Goal: Task Accomplishment & Management: Manage account settings

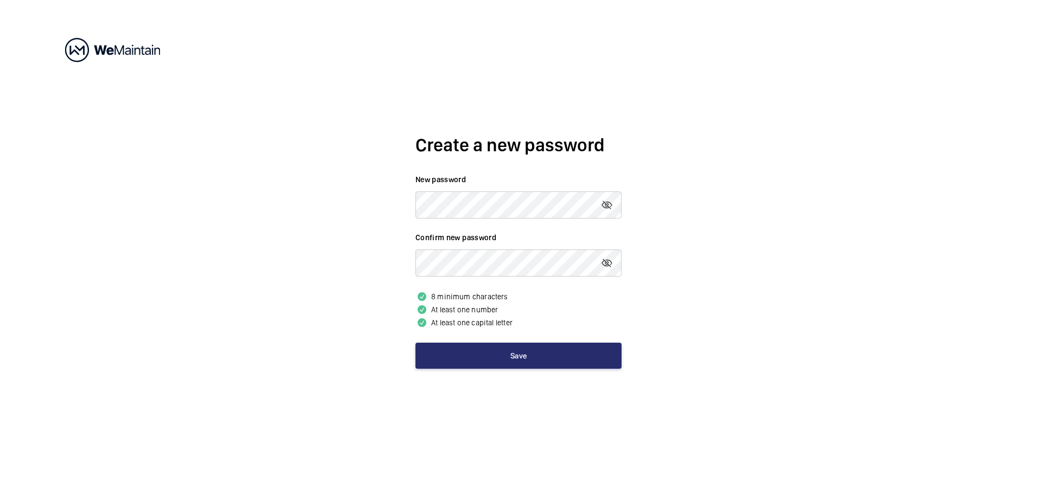
click at [847, 334] on div "Create a new password New password Confirm new password 8 minimum characters At…" at bounding box center [518, 250] width 1037 height 501
click at [604, 263] on mat-icon at bounding box center [607, 263] width 13 height 13
click at [533, 358] on button "Save" at bounding box center [519, 356] width 206 height 26
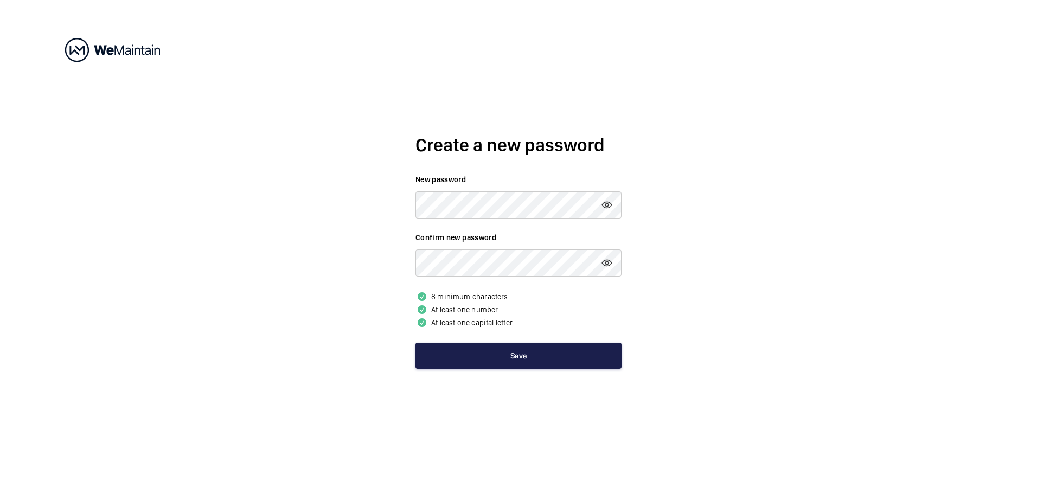
click at [533, 358] on button "Save" at bounding box center [519, 356] width 206 height 26
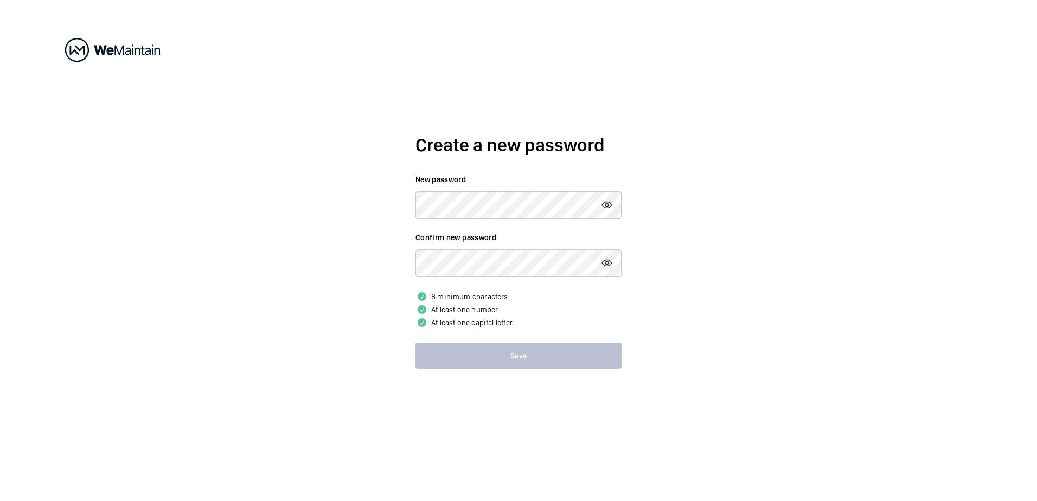
click at [533, 358] on button "Save" at bounding box center [519, 356] width 206 height 26
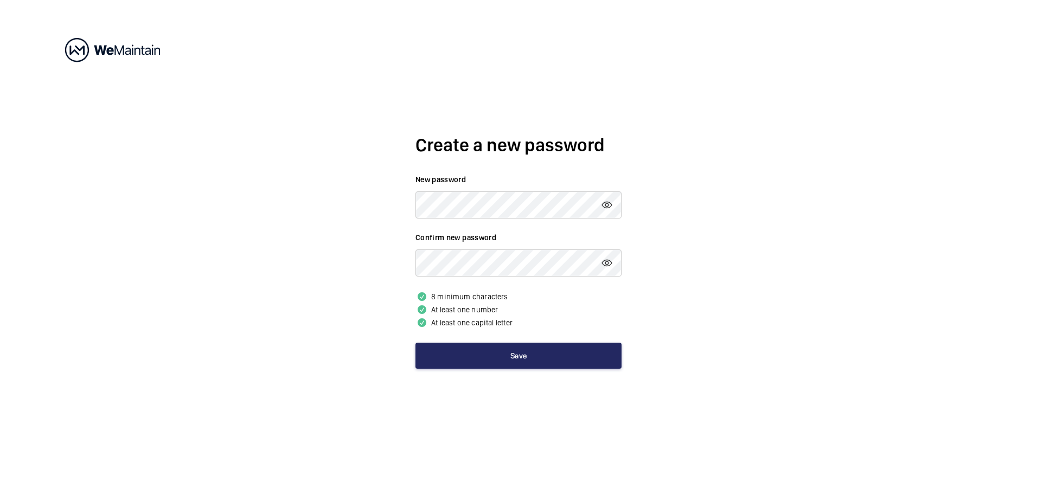
click at [533, 358] on button "Save" at bounding box center [519, 356] width 206 height 26
click at [707, 274] on div "Create a new password New password Confirm new password 8 minimum characters At…" at bounding box center [518, 250] width 1037 height 501
drag, startPoint x: 184, startPoint y: 59, endPoint x: 123, endPoint y: 24, distance: 70.7
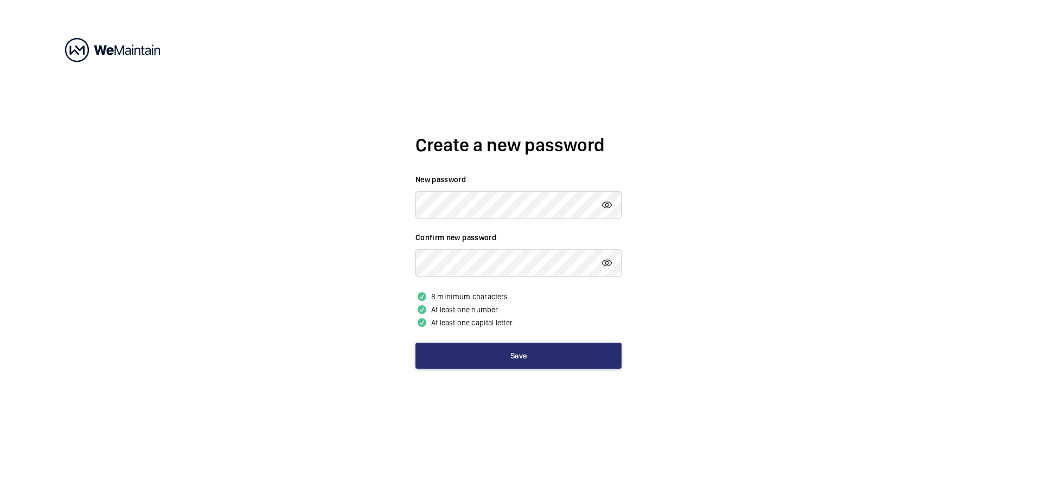
click at [184, 58] on div "Create a new password New password Confirm new password 8 minimum characters At…" at bounding box center [518, 250] width 1037 height 501
click at [603, 209] on mat-icon at bounding box center [607, 205] width 13 height 13
click at [529, 352] on button "Save" at bounding box center [519, 356] width 206 height 26
click at [213, 117] on div "Create a new password New password Confirm new password 8 minimum characters At…" at bounding box center [518, 250] width 1037 height 501
click at [743, 318] on div "Create a new password New password Confirm new password 8 minimum characters At…" at bounding box center [518, 250] width 1037 height 501
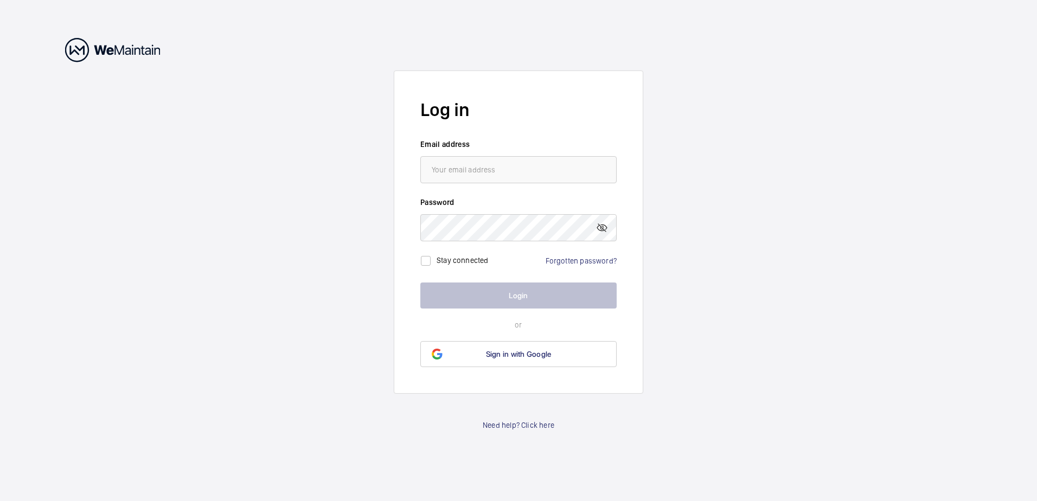
click at [508, 188] on form "Log in Email address Password Stay connected Forgotten password? Login or Sign …" at bounding box center [519, 232] width 250 height 323
click at [499, 177] on input "email" at bounding box center [518, 169] width 196 height 27
type input "[DOMAIN_NAME][EMAIL_ADDRESS][DOMAIN_NAME]"
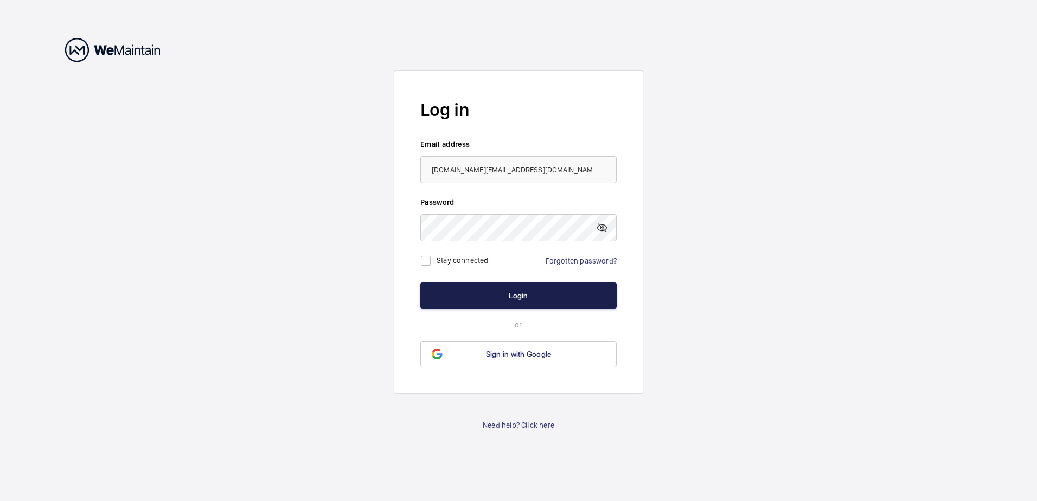
click at [536, 301] on button "Login" at bounding box center [518, 296] width 196 height 26
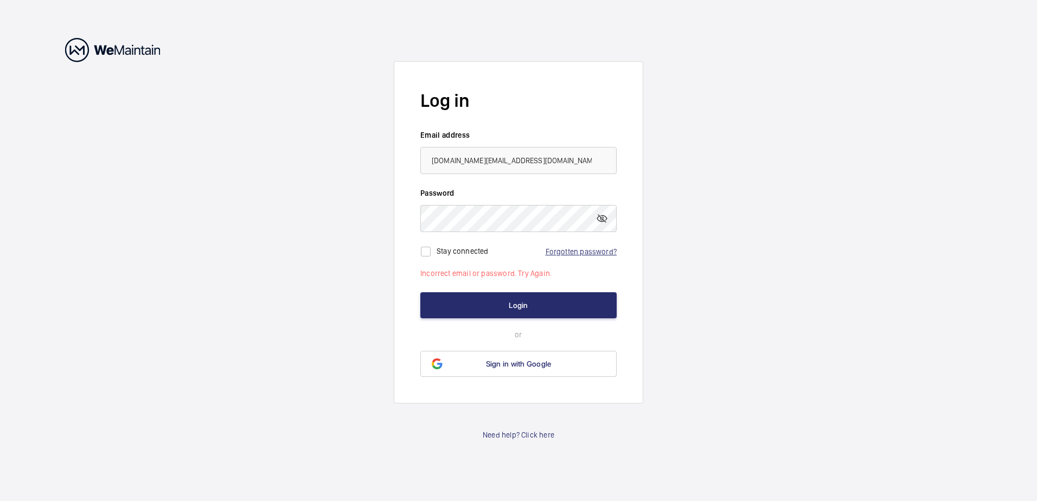
click at [570, 247] on link "Forgotten password?" at bounding box center [581, 251] width 71 height 9
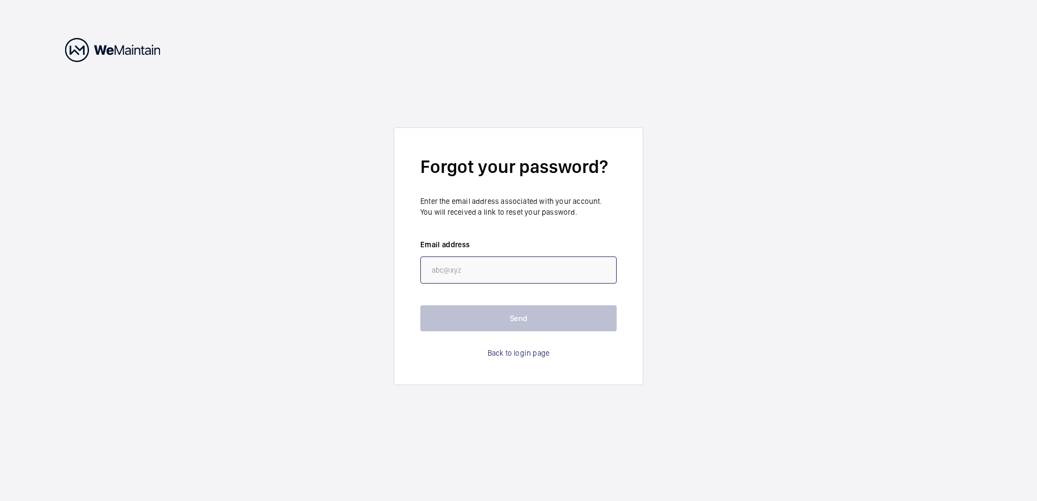
drag, startPoint x: 537, startPoint y: 277, endPoint x: 533, endPoint y: 272, distance: 6.6
click at [537, 277] on input "email" at bounding box center [518, 270] width 196 height 27
type input "Katie.Page@cbre.com"
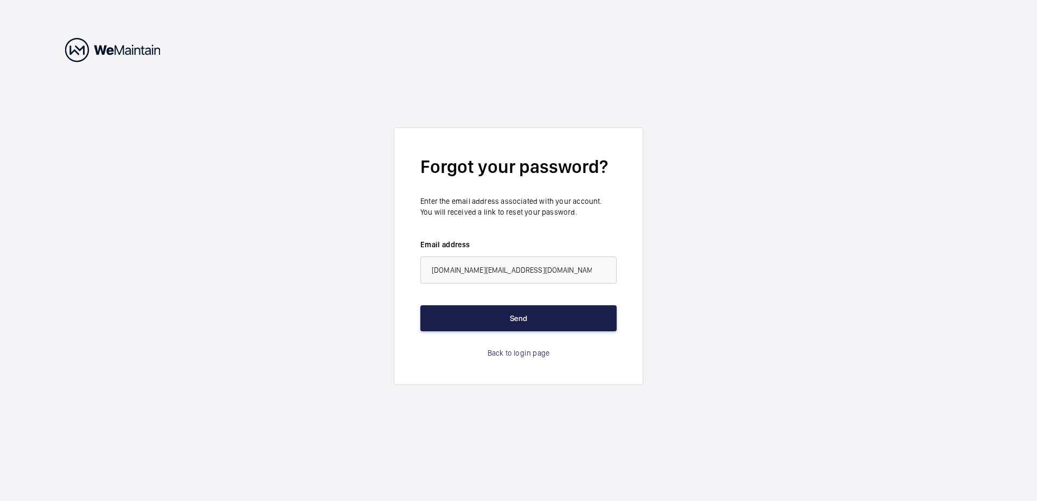
click at [525, 316] on button "Send" at bounding box center [518, 318] width 196 height 26
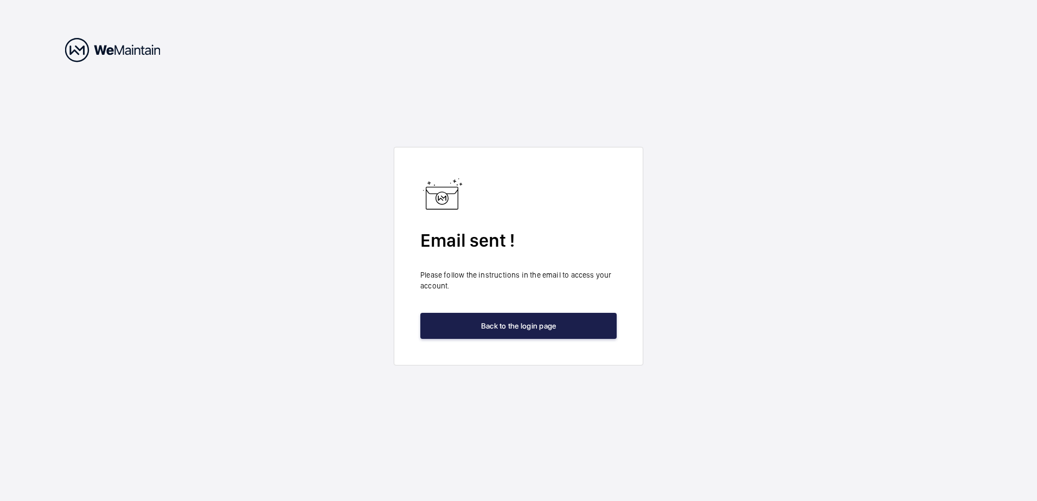
click at [490, 319] on button "Back to the login page" at bounding box center [518, 326] width 196 height 26
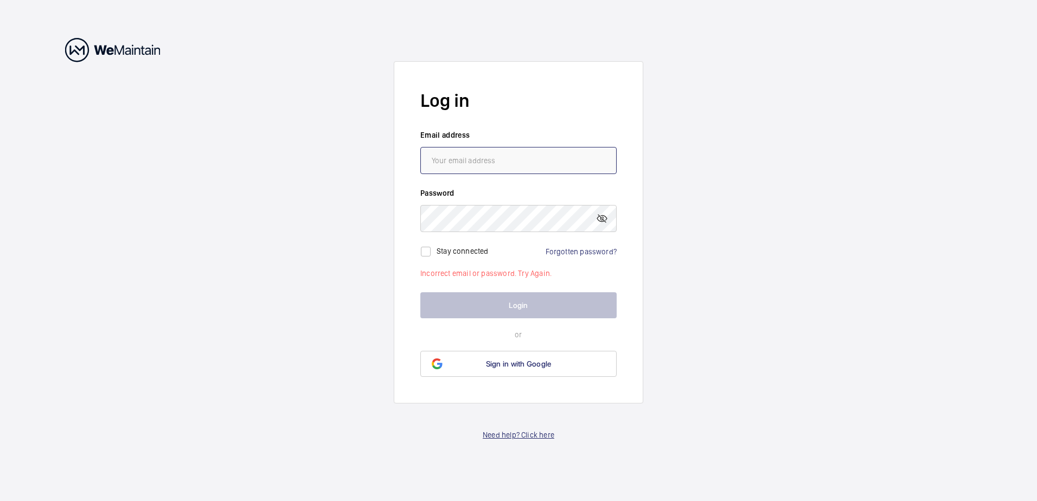
type input "Katie.Page@cbre.com"
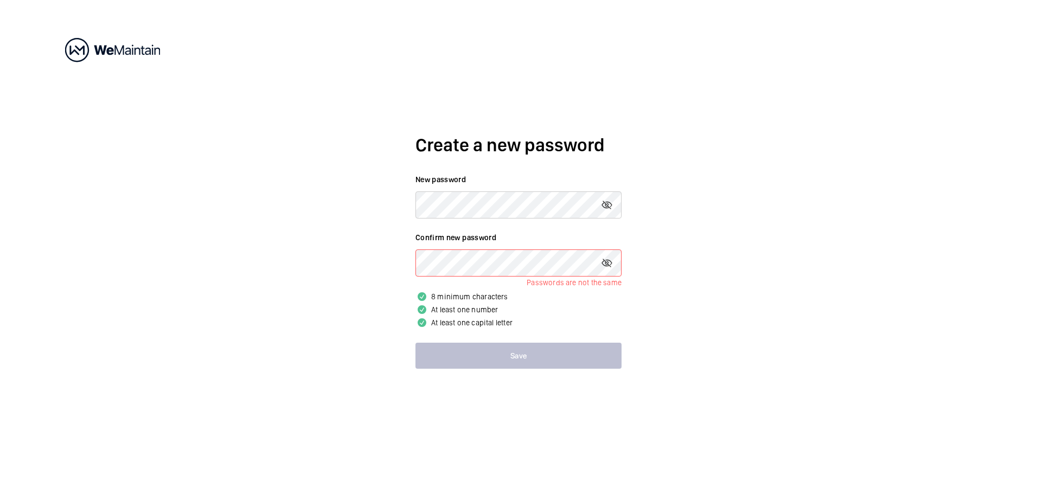
click at [543, 315] on p "At least one number" at bounding box center [519, 309] width 206 height 13
click at [601, 261] on mat-icon at bounding box center [607, 263] width 13 height 13
click at [529, 321] on p "At least one capital letter" at bounding box center [519, 322] width 206 height 13
click at [302, 203] on div "Create a new password New password Confirm new password Passwords are not the s…" at bounding box center [518, 250] width 1037 height 501
click at [555, 278] on li "Passwords are not the same" at bounding box center [519, 282] width 206 height 11
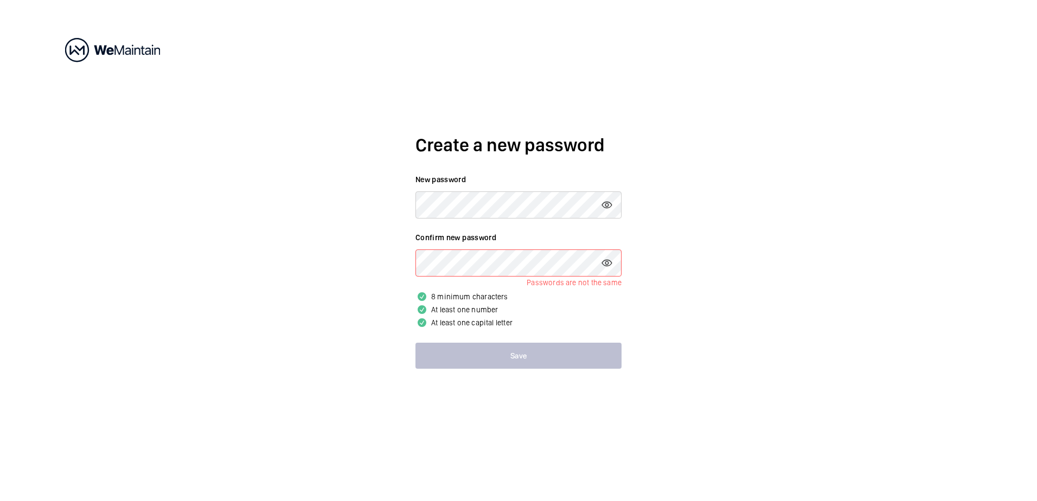
click at [337, 278] on div "Create a new password New password Confirm new password Passwords are not the s…" at bounding box center [518, 250] width 1037 height 501
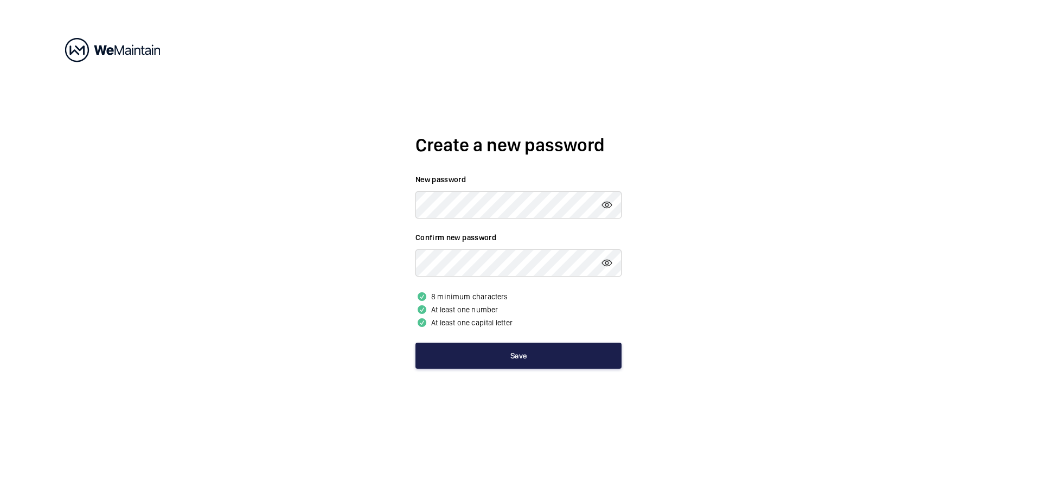
click at [513, 359] on button "Save" at bounding box center [519, 356] width 206 height 26
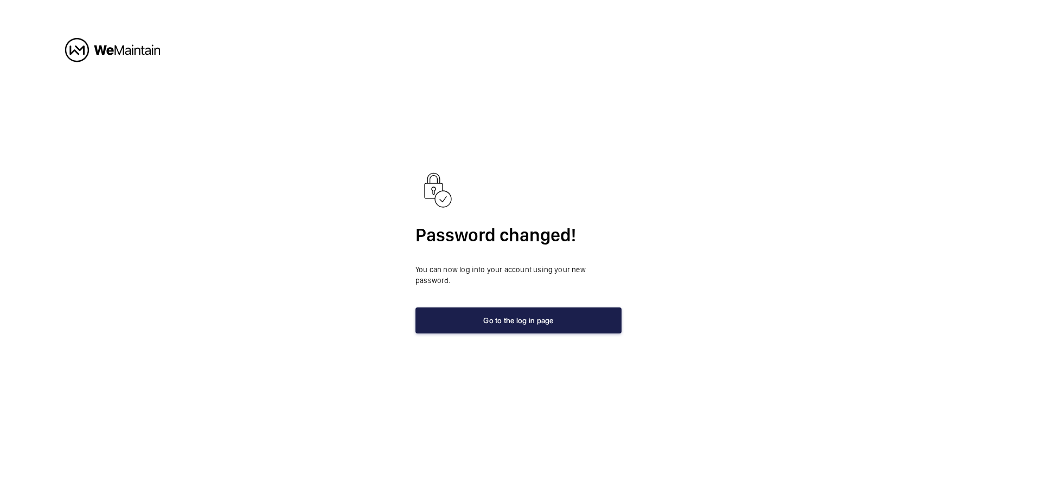
click at [525, 309] on button "Go to the log in page" at bounding box center [519, 321] width 206 height 26
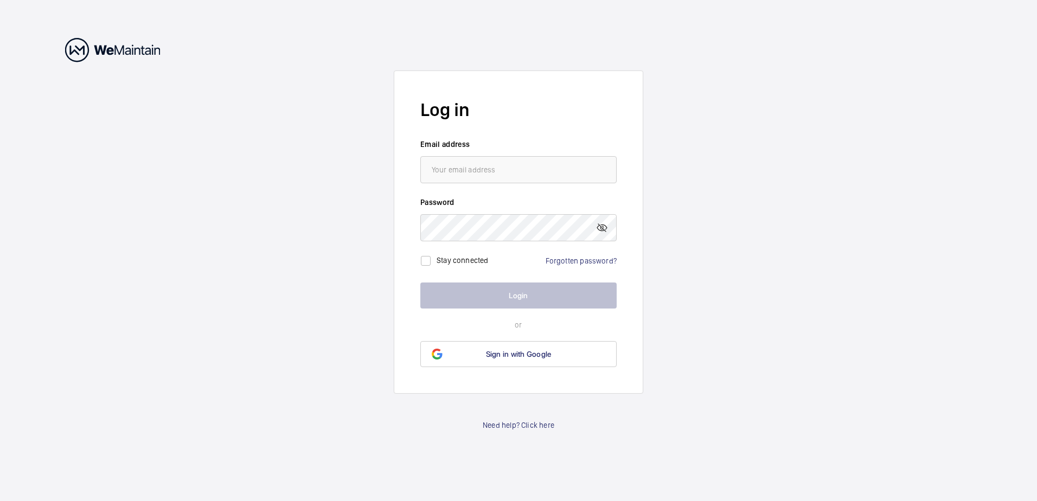
click at [535, 184] on form "Log in Email address Password Stay connected Forgotten password? Login or Sign …" at bounding box center [519, 232] width 250 height 323
click at [532, 172] on input "email" at bounding box center [518, 169] width 196 height 27
click at [486, 182] on input "email" at bounding box center [518, 169] width 196 height 27
type input "[DOMAIN_NAME][EMAIL_ADDRESS][DOMAIN_NAME]"
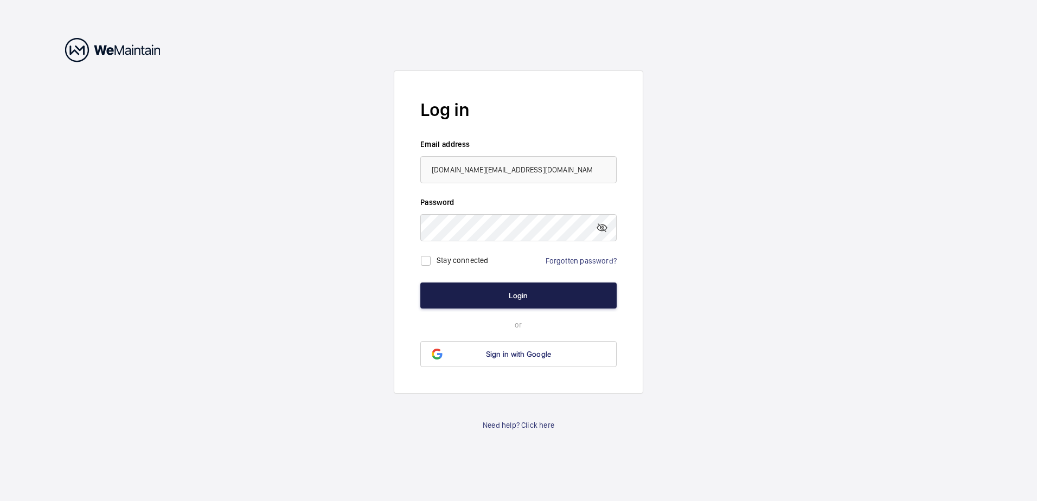
click at [522, 298] on button "Login" at bounding box center [518, 296] width 196 height 26
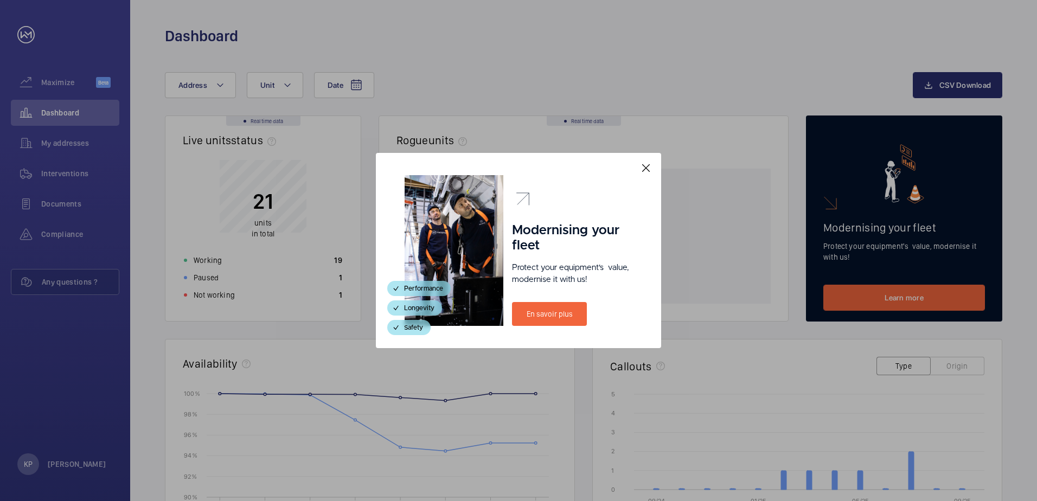
click at [647, 164] on mat-icon at bounding box center [646, 168] width 13 height 13
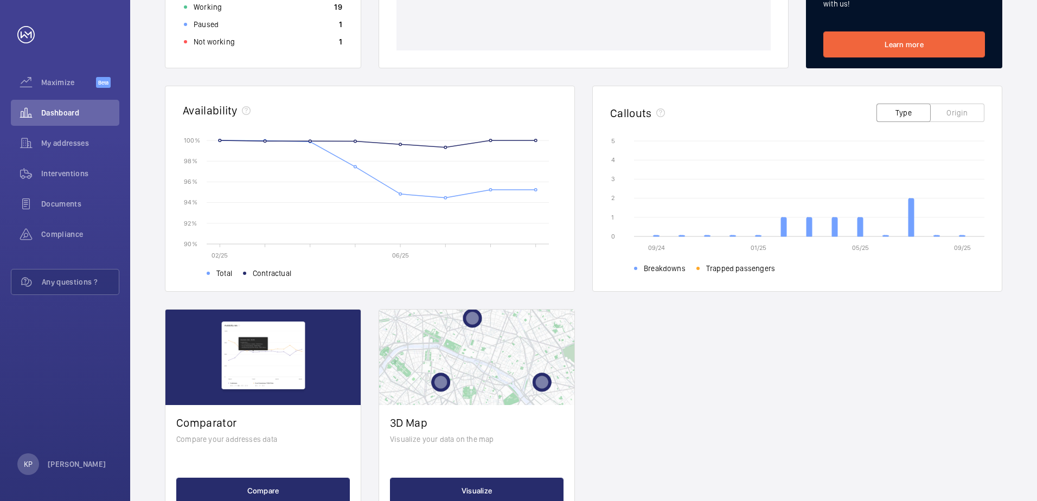
scroll to position [293, 0]
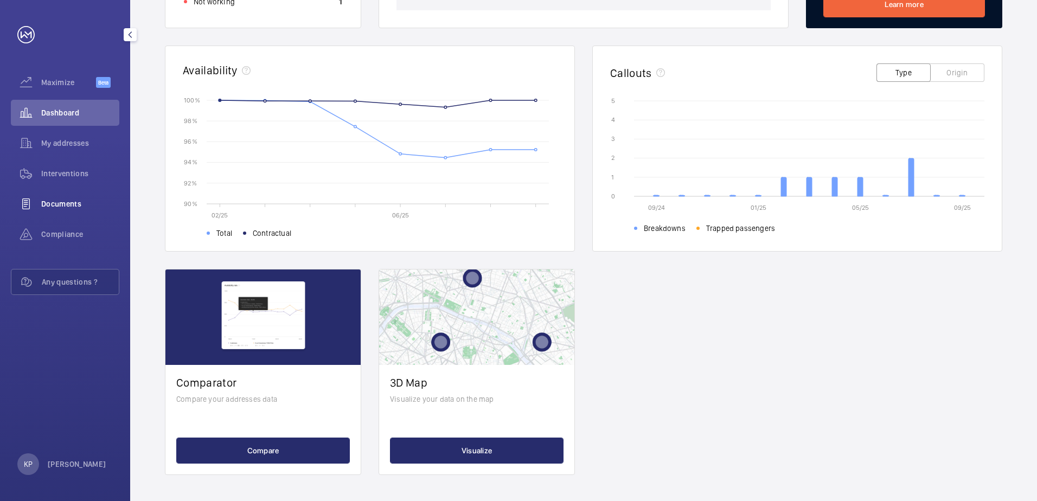
click at [60, 205] on span "Documents" at bounding box center [80, 204] width 78 height 11
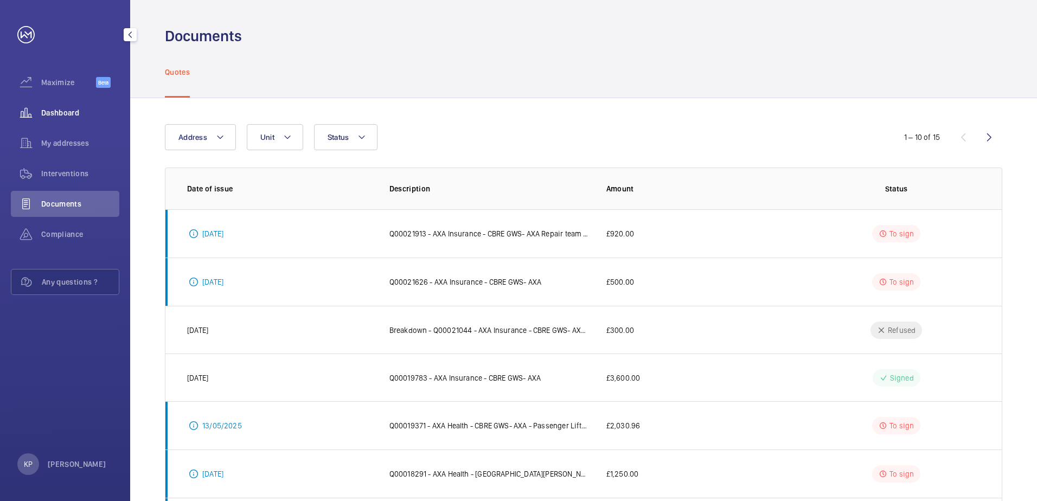
click at [61, 112] on span "Dashboard" at bounding box center [80, 112] width 78 height 11
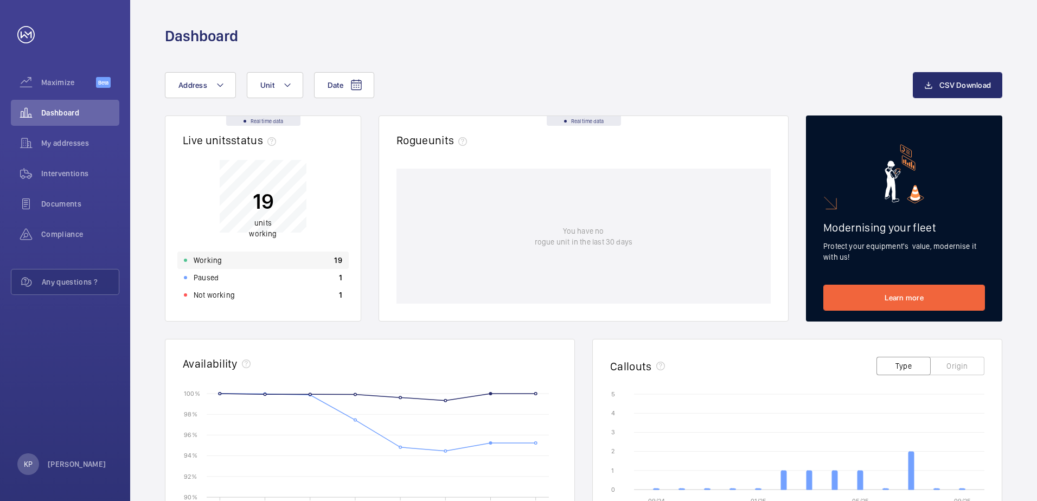
click at [211, 255] on p "Working" at bounding box center [208, 260] width 28 height 11
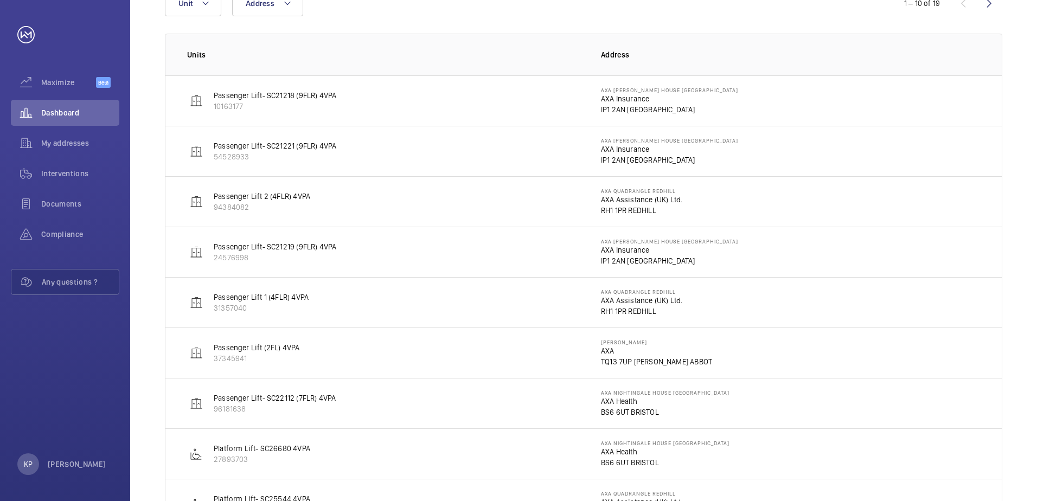
scroll to position [152, 0]
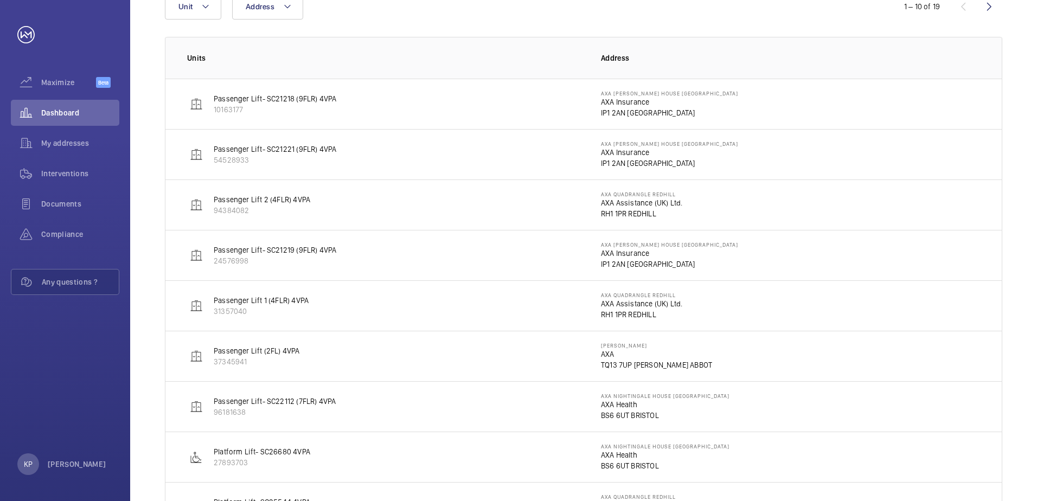
click at [262, 302] on p "Passenger Lift 1 (4FLR) 4VPA" at bounding box center [261, 300] width 95 height 11
click at [269, 246] on p "Passenger Lift- SC21219 (9FLR) 4VPA" at bounding box center [275, 250] width 123 height 11
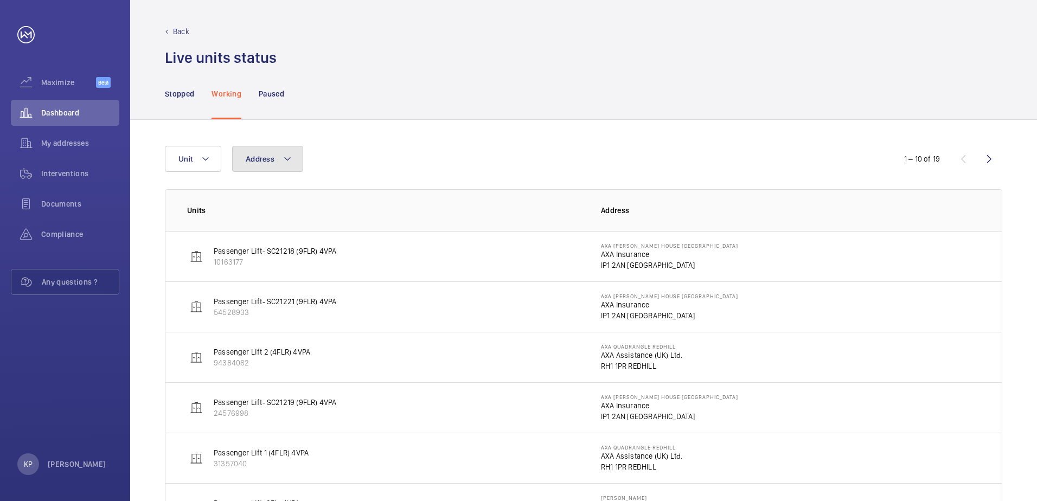
click at [266, 165] on button "Address" at bounding box center [267, 159] width 71 height 26
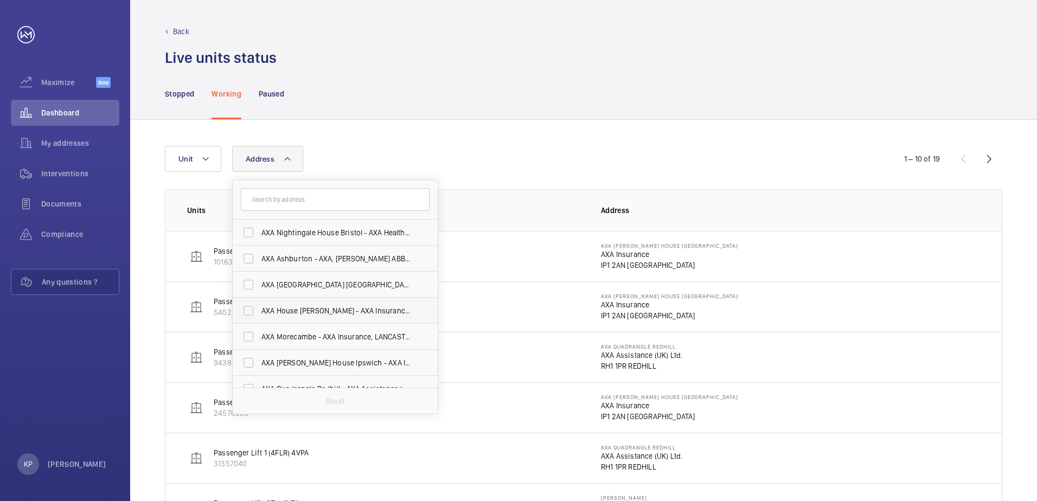
scroll to position [40, 0]
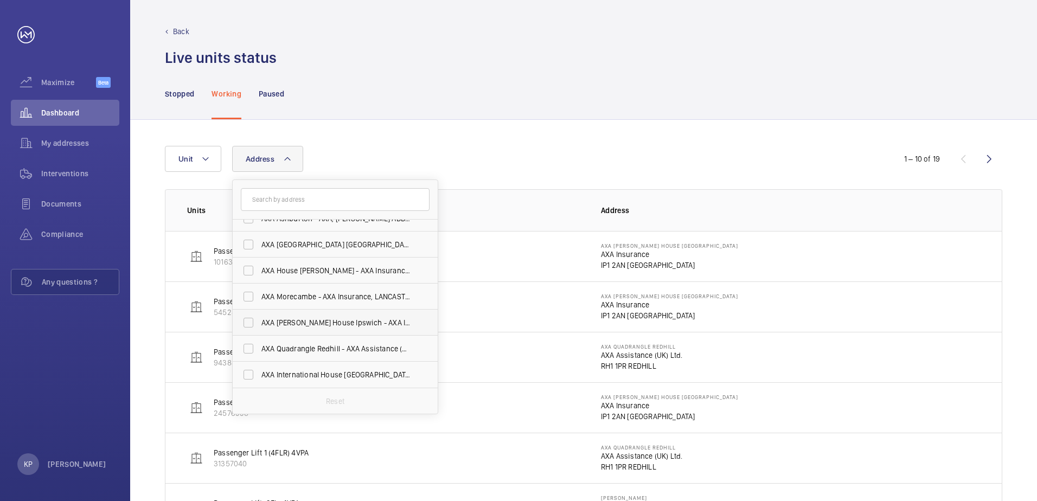
click at [312, 316] on label "AXA [PERSON_NAME] House Ipswich - AXA Insurance, [GEOGRAPHIC_DATA] IP1 2AN" at bounding box center [327, 323] width 189 height 26
click at [259, 316] on input "AXA [PERSON_NAME] House Ipswich - AXA Insurance, [GEOGRAPHIC_DATA] IP1 2AN" at bounding box center [249, 323] width 22 height 22
checkbox input "true"
click at [701, 136] on div "Address 1 AXA Nightingale House [GEOGRAPHIC_DATA] - AXA Health, [GEOGRAPHIC_DAT…" at bounding box center [583, 315] width 907 height 390
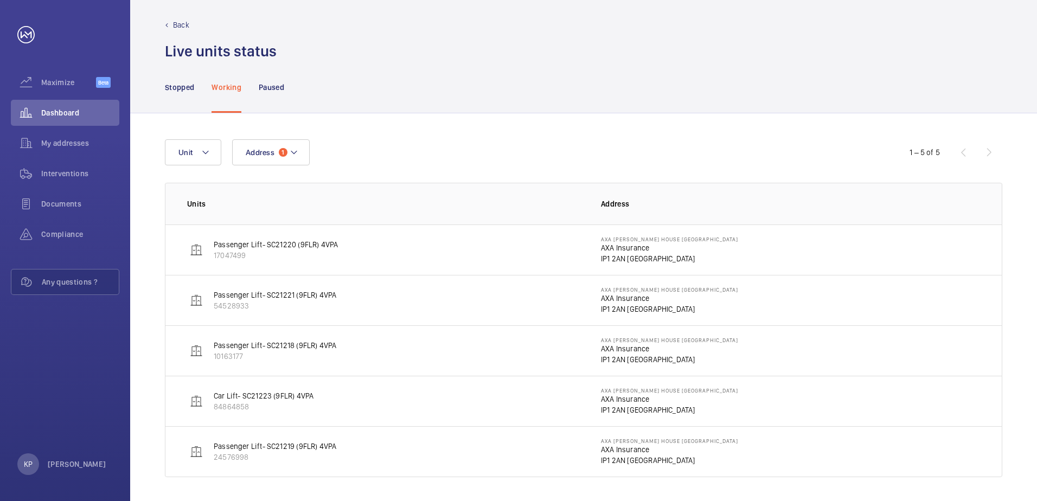
scroll to position [9, 0]
click at [279, 240] on p "Passenger Lift- SC21220 (9FLR) 4VPA" at bounding box center [276, 242] width 124 height 11
click at [201, 251] on img at bounding box center [196, 247] width 13 height 13
click at [303, 444] on p "Passenger Lift- SC21219 (9FLR) 4VPA" at bounding box center [275, 444] width 123 height 11
click at [60, 205] on span "Documents" at bounding box center [80, 204] width 78 height 11
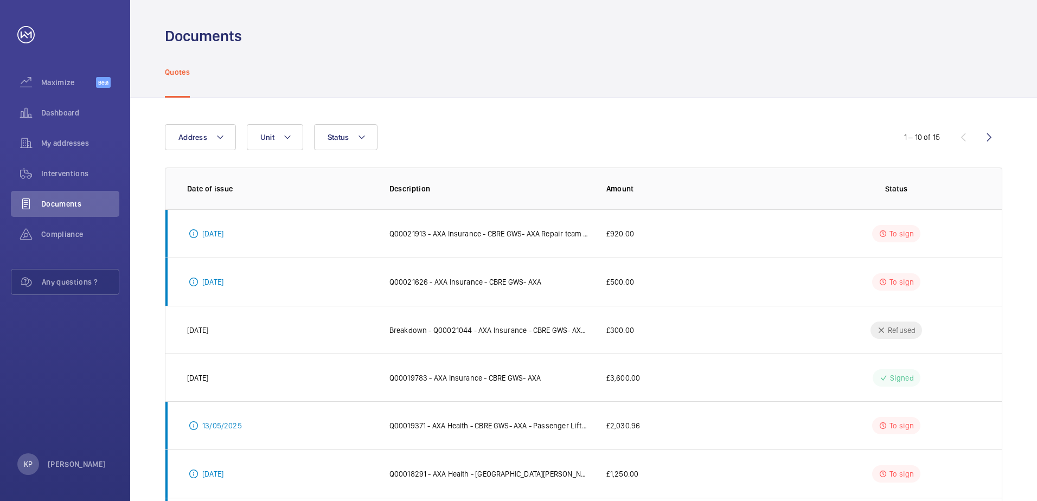
click at [184, 118] on div "Address Unit Status 1 – 10 of 15 Date of issue Description Amount Status [DATE]…" at bounding box center [583, 407] width 907 height 619
click at [189, 133] on span "Address" at bounding box center [192, 137] width 29 height 9
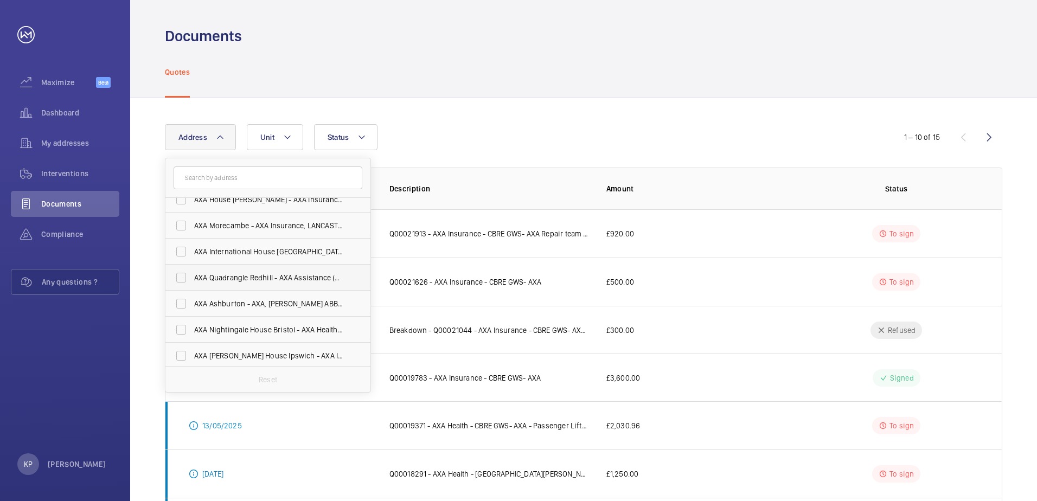
scroll to position [14, 0]
click at [182, 352] on label "AXA [PERSON_NAME] House Ipswich - AXA Insurance, [GEOGRAPHIC_DATA] IP1 2AN" at bounding box center [259, 353] width 189 height 26
click at [182, 352] on input "AXA [PERSON_NAME] House Ipswich - AXA Insurance, [GEOGRAPHIC_DATA] IP1 2AN" at bounding box center [181, 353] width 22 height 22
checkbox input "true"
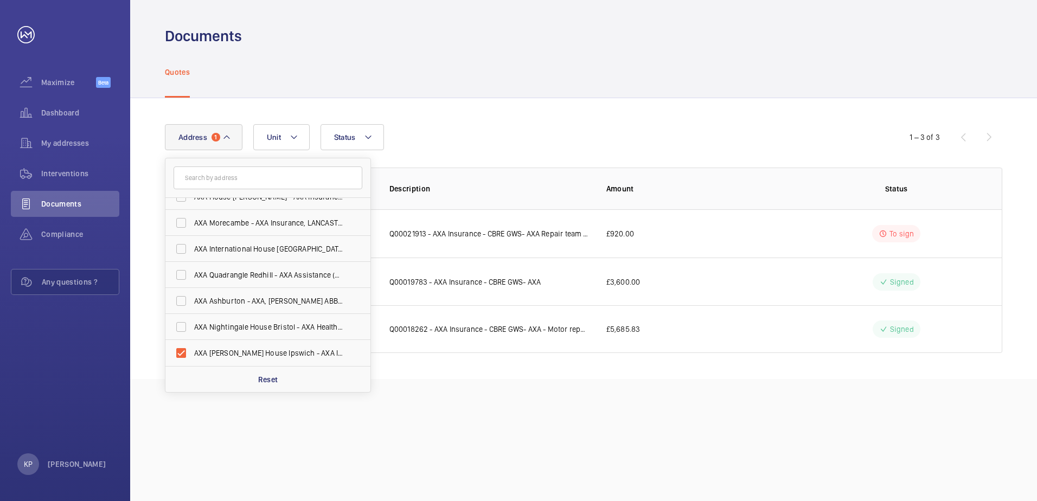
click at [647, 87] on div "Quotes" at bounding box center [584, 72] width 838 height 52
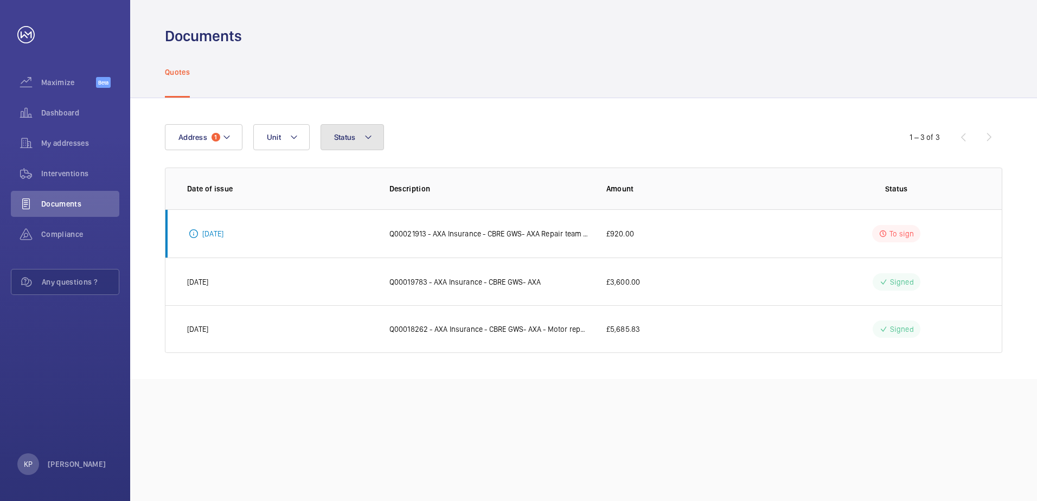
click at [339, 139] on span "Status" at bounding box center [345, 137] width 22 height 9
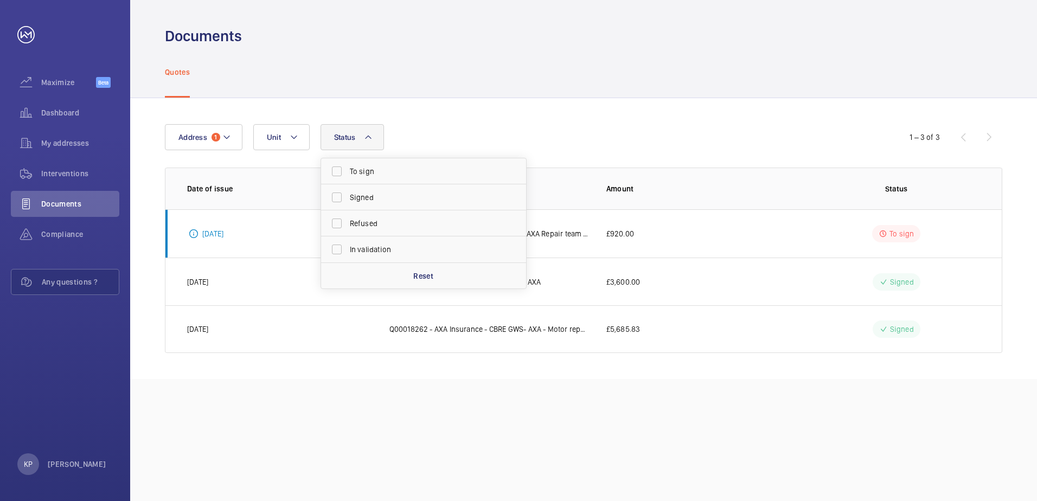
click at [339, 139] on span "Status" at bounding box center [345, 137] width 22 height 9
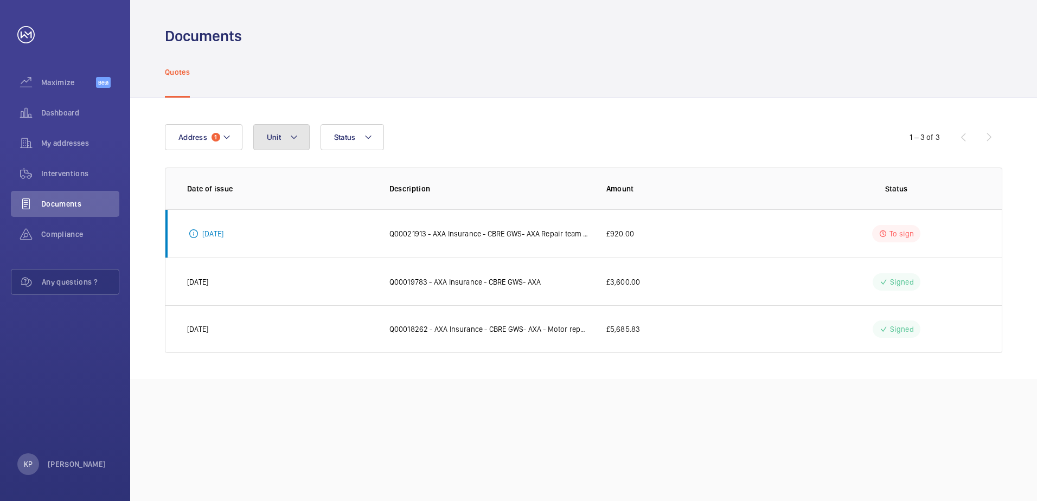
click at [291, 137] on mat-icon at bounding box center [294, 137] width 9 height 13
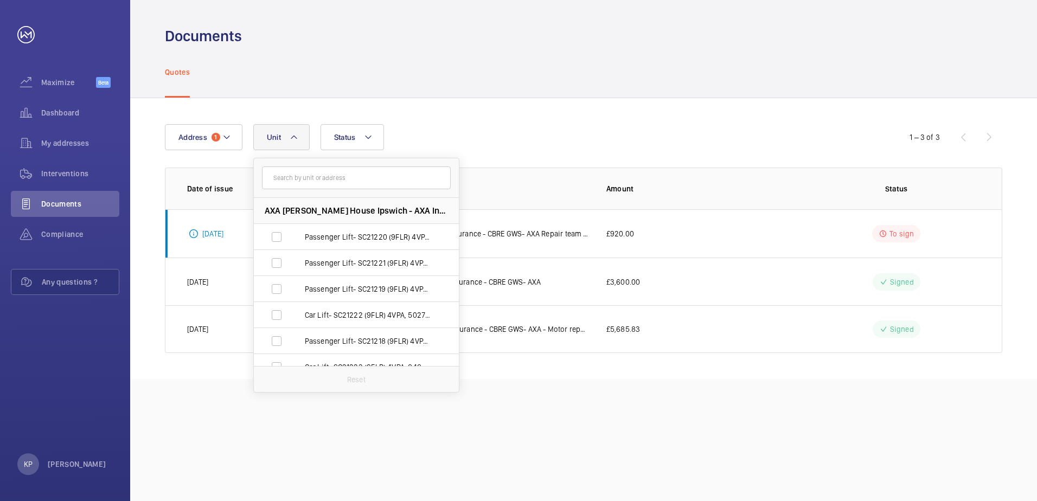
click at [291, 137] on mat-icon at bounding box center [294, 137] width 9 height 13
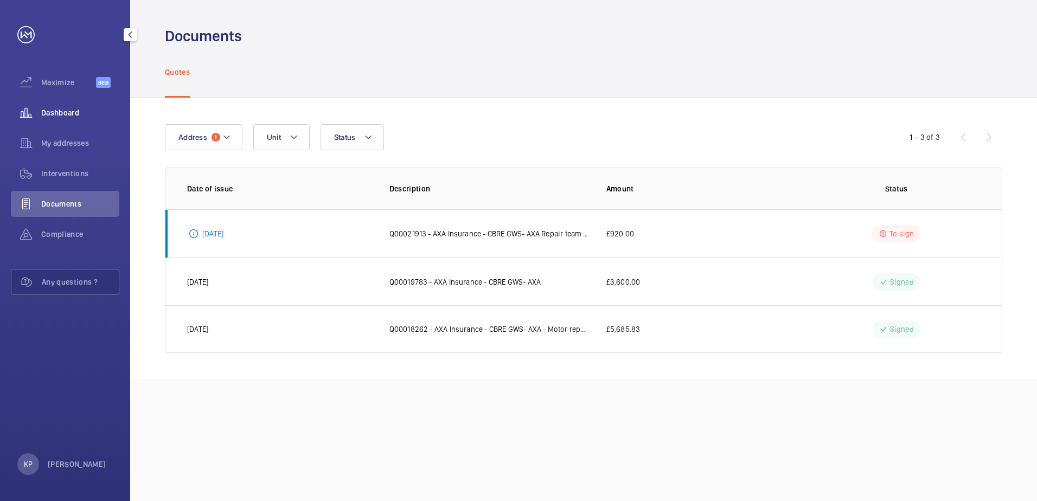
click at [38, 112] on wm-front-icon-button at bounding box center [26, 113] width 30 height 26
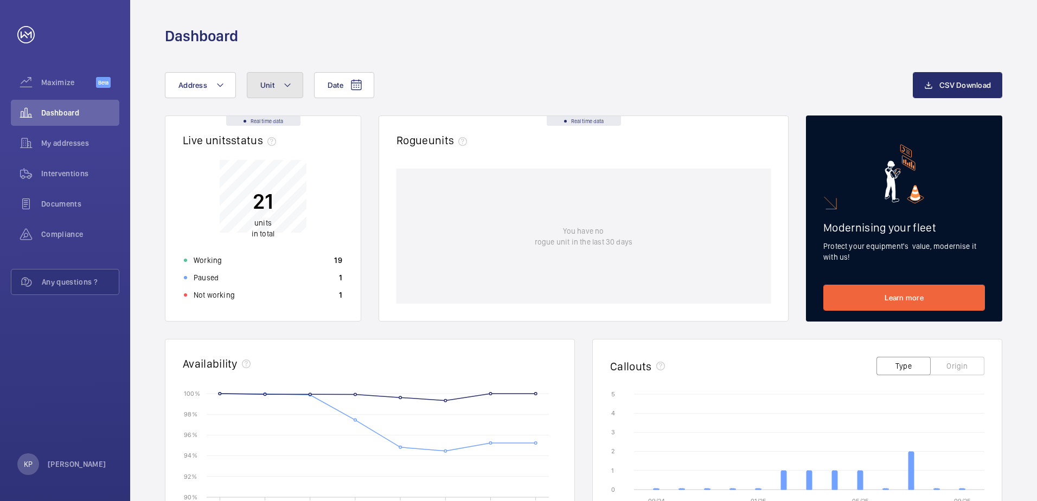
click at [266, 86] on span "Unit" at bounding box center [267, 85] width 14 height 9
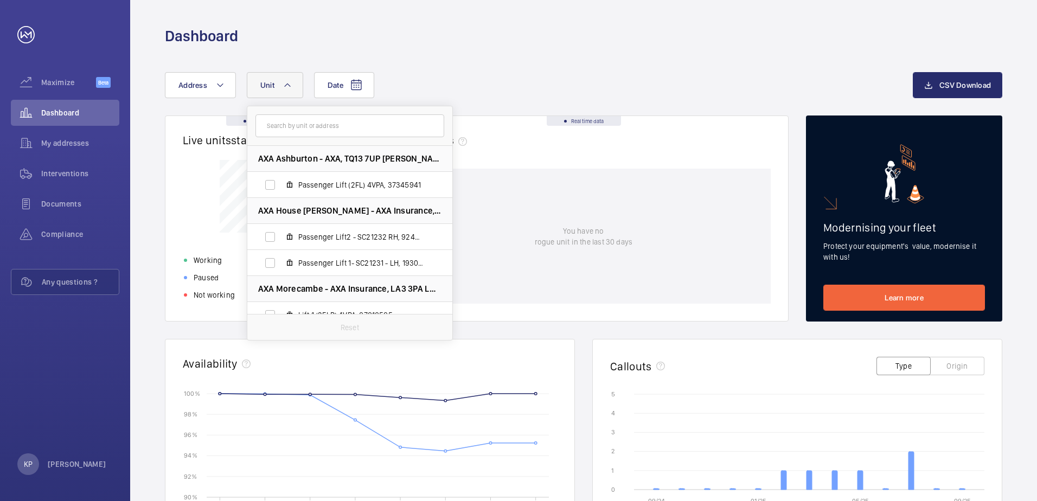
click at [266, 86] on span "Unit" at bounding box center [267, 85] width 14 height 9
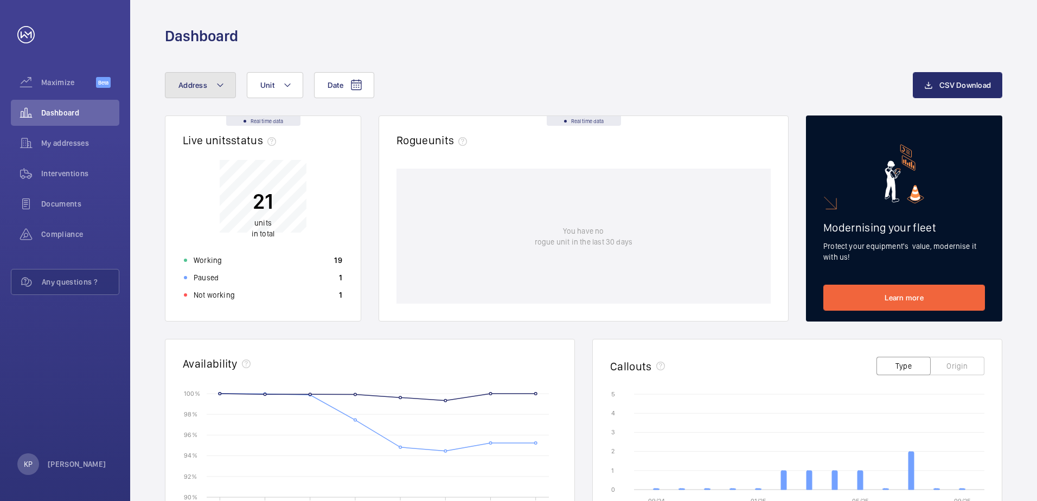
click at [222, 81] on mat-icon at bounding box center [220, 85] width 9 height 13
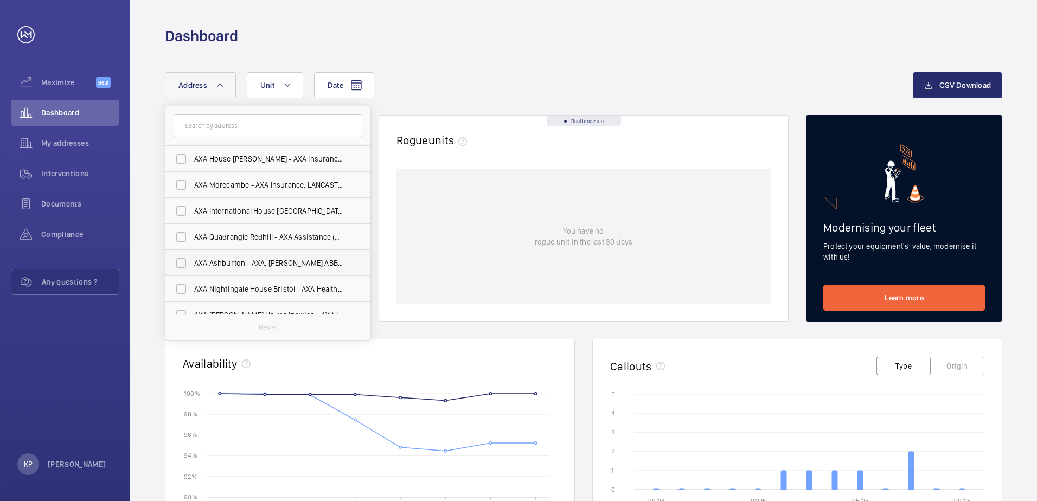
scroll to position [14, 0]
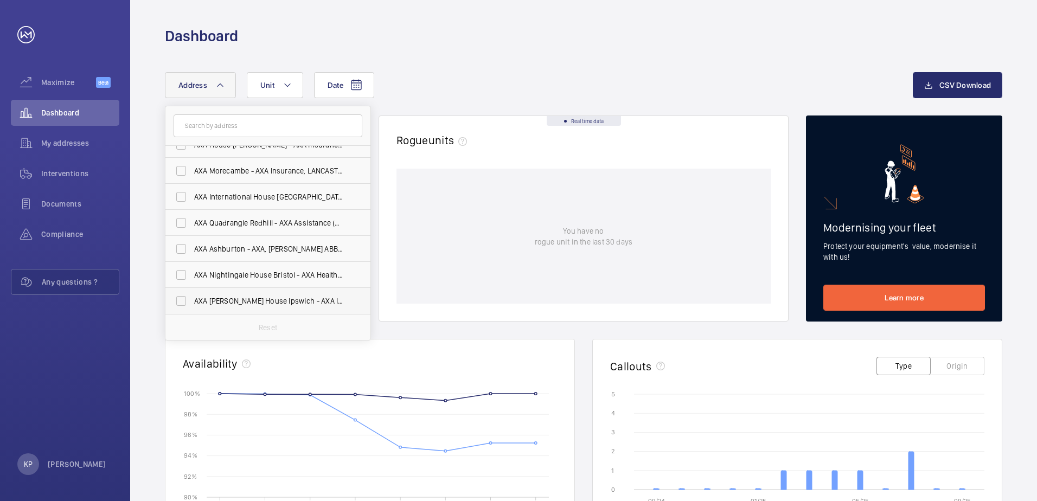
click at [248, 298] on span "AXA [PERSON_NAME] House Ipswich - AXA Insurance, [GEOGRAPHIC_DATA] IP1 2AN" at bounding box center [268, 301] width 149 height 11
click at [192, 298] on input "AXA [PERSON_NAME] House Ipswich - AXA Insurance, [GEOGRAPHIC_DATA] IP1 2AN" at bounding box center [181, 301] width 22 height 22
checkbox input "true"
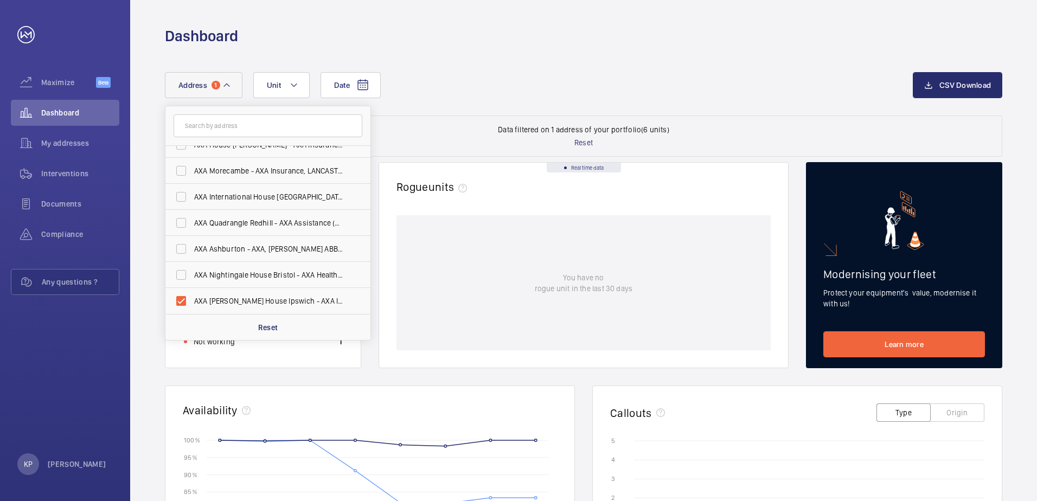
click at [457, 91] on div "Date Address 1 [GEOGRAPHIC_DATA] [GEOGRAPHIC_DATA] - AXA Insurance, [PERSON_NAM…" at bounding box center [539, 85] width 748 height 26
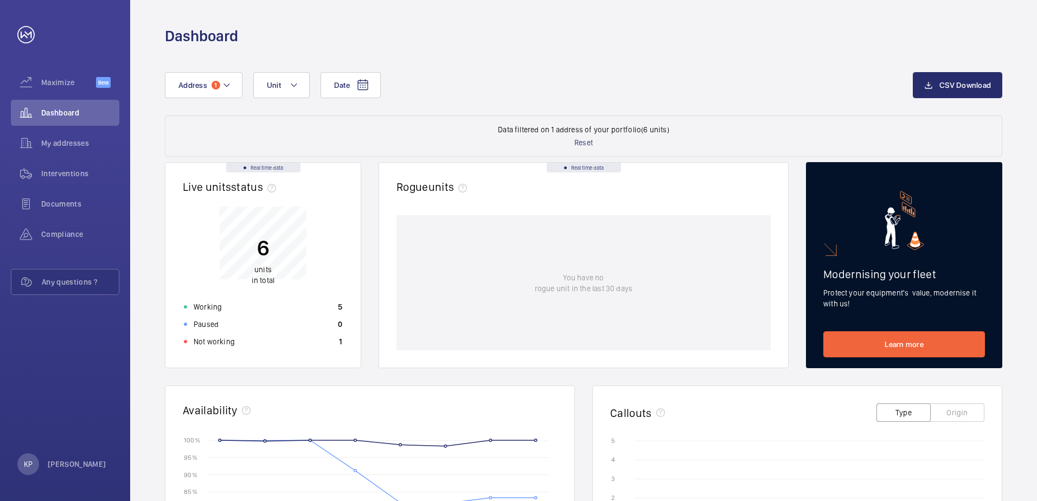
click at [259, 241] on p "6" at bounding box center [263, 247] width 23 height 27
click at [225, 307] on div "Working 5" at bounding box center [262, 306] width 171 height 17
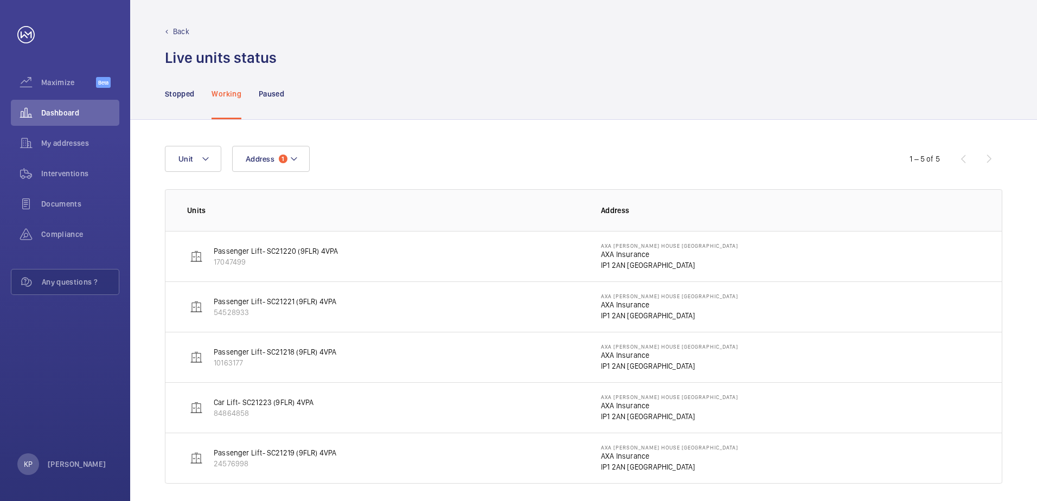
click at [244, 247] on p "Passenger Lift- SC21220 (9FLR) 4VPA" at bounding box center [276, 251] width 124 height 11
click at [285, 245] on td "Passenger Lift- SC21220 (9FLR) 4VPA 17047499" at bounding box center [374, 256] width 418 height 50
click at [284, 251] on p "Passenger Lift- SC21220 (9FLR) 4VPA" at bounding box center [276, 251] width 124 height 11
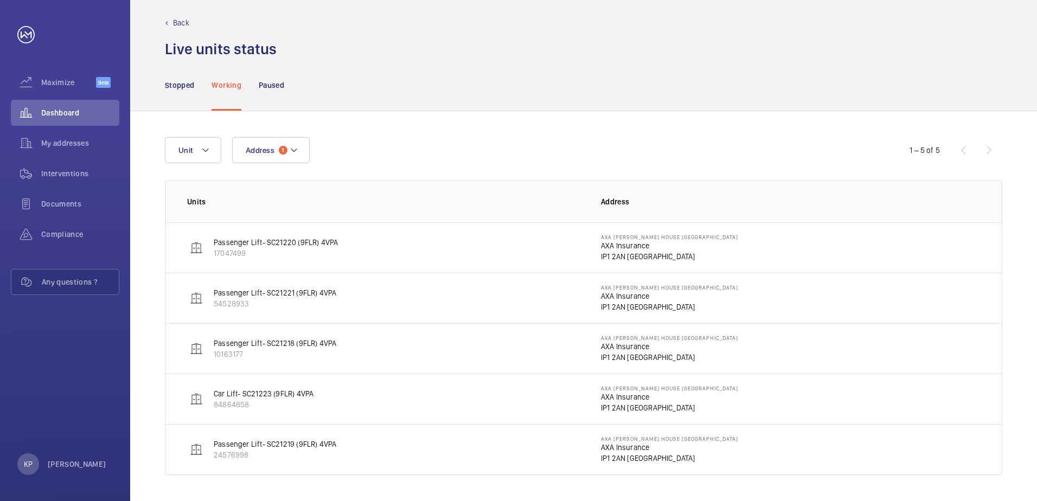
click at [200, 448] on img at bounding box center [196, 449] width 13 height 13
click at [254, 440] on p "Passenger Lift- SC21219 (9FLR) 4VPA" at bounding box center [275, 444] width 123 height 11
click at [615, 445] on p "AXA Insurance" at bounding box center [669, 447] width 137 height 11
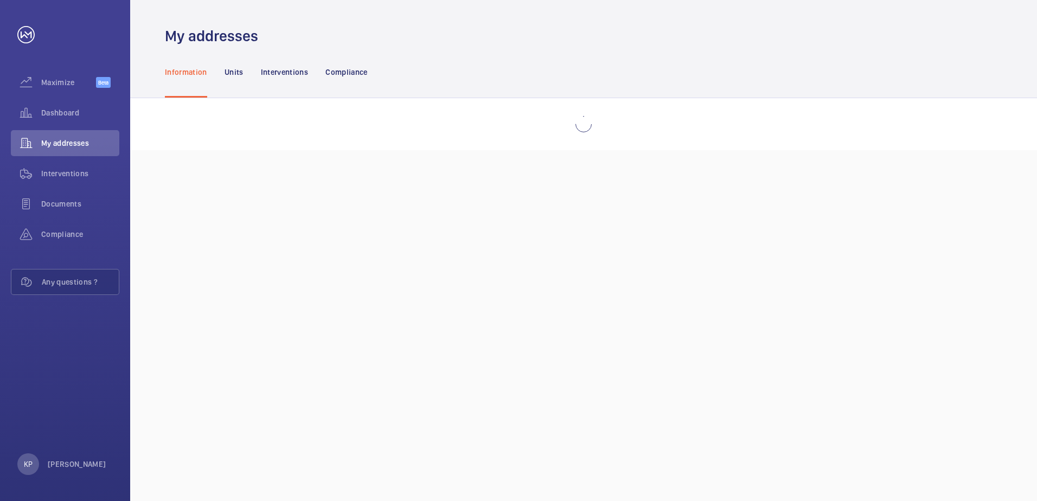
click at [613, 460] on div "My addresses Information Units Interventions Compliance" at bounding box center [583, 250] width 907 height 501
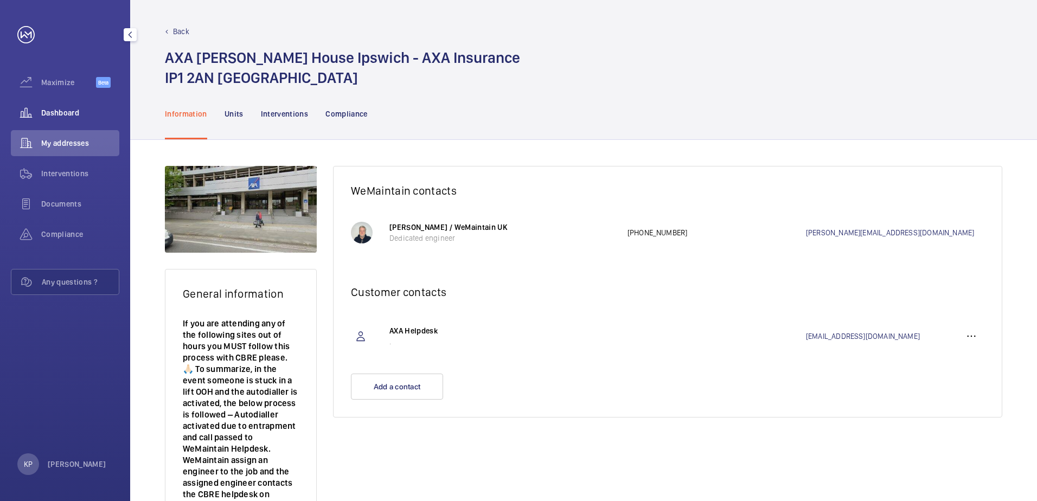
click at [50, 115] on span "Dashboard" at bounding box center [80, 112] width 78 height 11
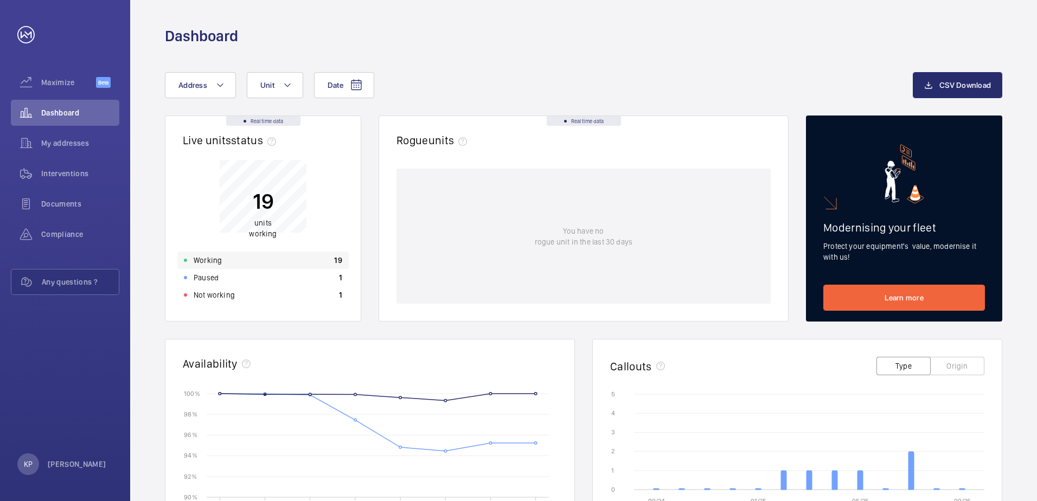
click at [206, 257] on p "Working" at bounding box center [208, 260] width 28 height 11
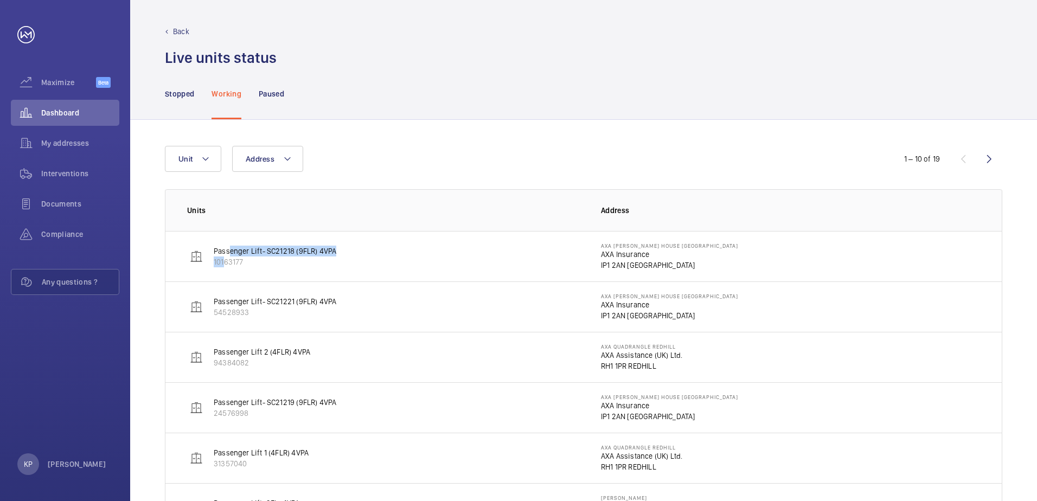
drag, startPoint x: 225, startPoint y: 253, endPoint x: 221, endPoint y: 265, distance: 12.5
click at [221, 265] on div "Passenger Lift- SC21218 (9FLR) 4VPA 10163177" at bounding box center [275, 257] width 123 height 22
drag, startPoint x: 221, startPoint y: 265, endPoint x: 224, endPoint y: 248, distance: 17.0
click at [224, 248] on p "Passenger Lift- SC21218 (9FLR) 4VPA" at bounding box center [275, 251] width 123 height 11
click at [201, 163] on mat-icon at bounding box center [205, 158] width 9 height 13
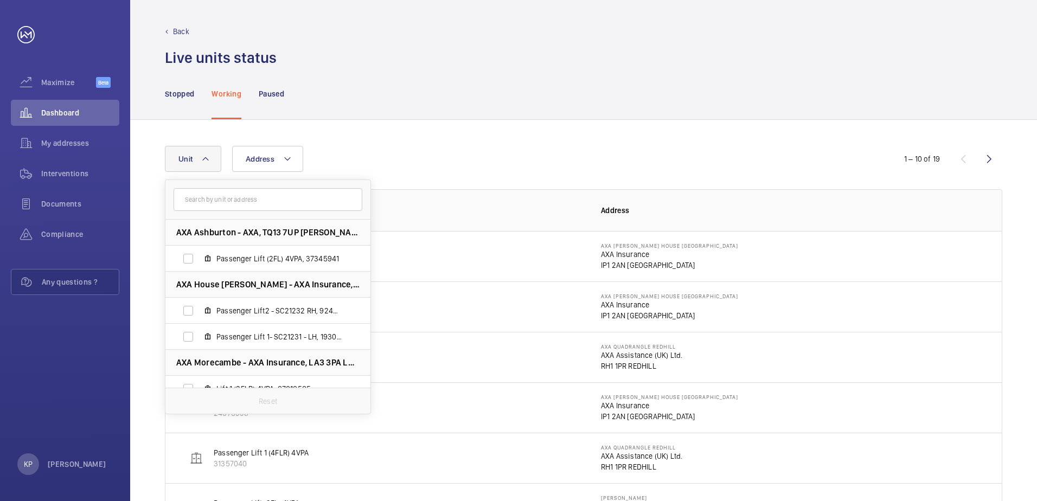
click at [201, 163] on button "Unit" at bounding box center [193, 159] width 56 height 26
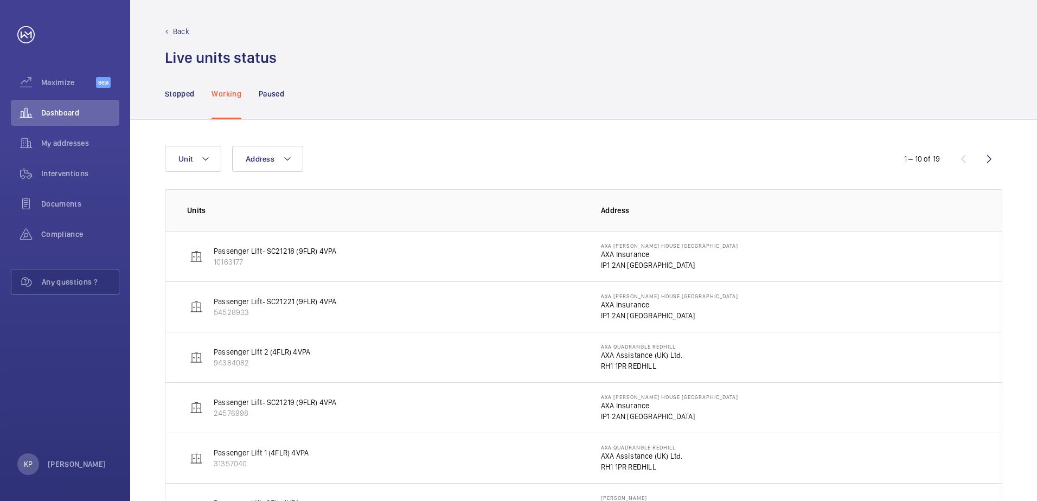
click at [624, 252] on p "AXA Insurance" at bounding box center [669, 254] width 137 height 11
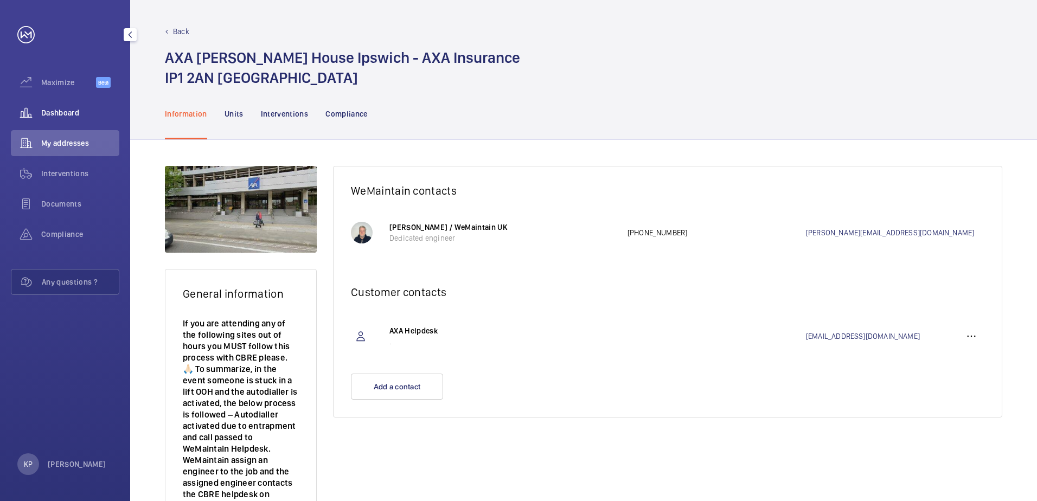
click at [44, 110] on span "Dashboard" at bounding box center [80, 112] width 78 height 11
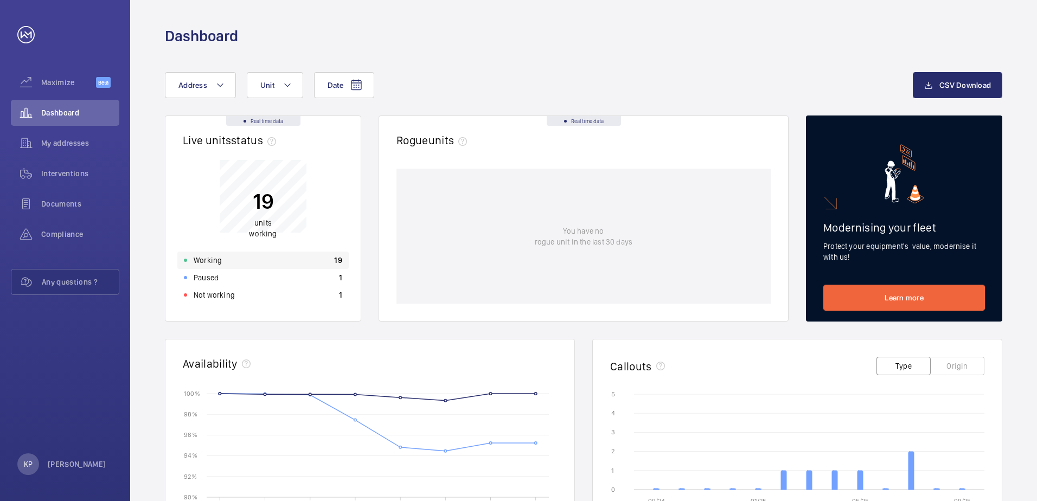
click at [214, 259] on p "Working" at bounding box center [208, 260] width 28 height 11
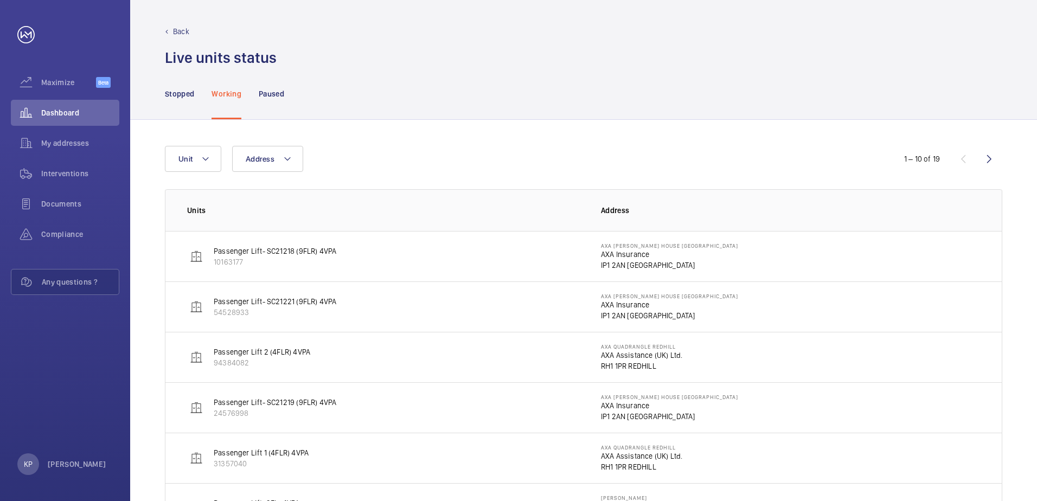
click at [214, 249] on p "Passenger Lift- SC21218 (9FLR) 4VPA" at bounding box center [275, 251] width 123 height 11
drag, startPoint x: 241, startPoint y: 247, endPoint x: 227, endPoint y: 252, distance: 14.8
click at [227, 252] on p "Passenger Lift- SC21218 (9FLR) 4VPA" at bounding box center [275, 251] width 123 height 11
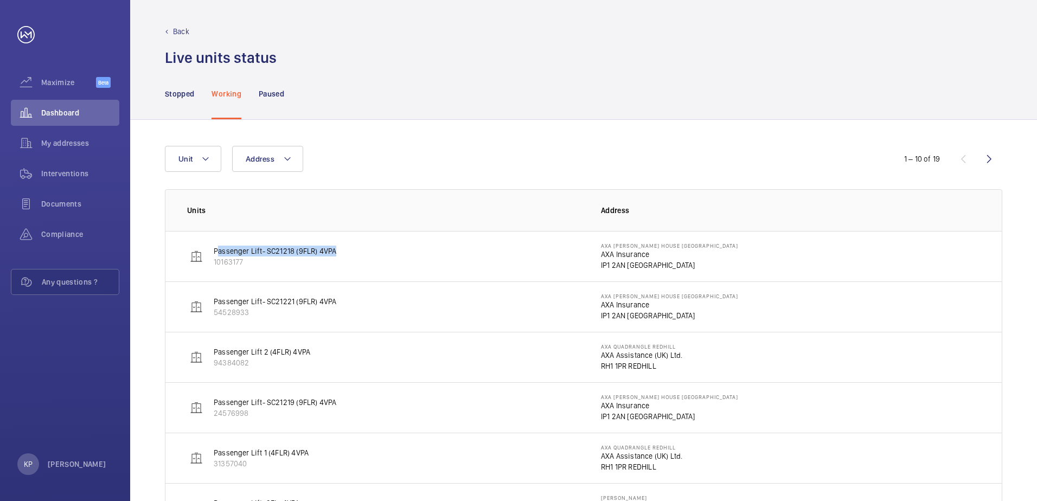
click at [227, 252] on p "Passenger Lift- SC21218 (9FLR) 4VPA" at bounding box center [275, 251] width 123 height 11
drag, startPoint x: 227, startPoint y: 252, endPoint x: 232, endPoint y: 258, distance: 7.4
click at [232, 258] on p "10163177" at bounding box center [275, 262] width 123 height 11
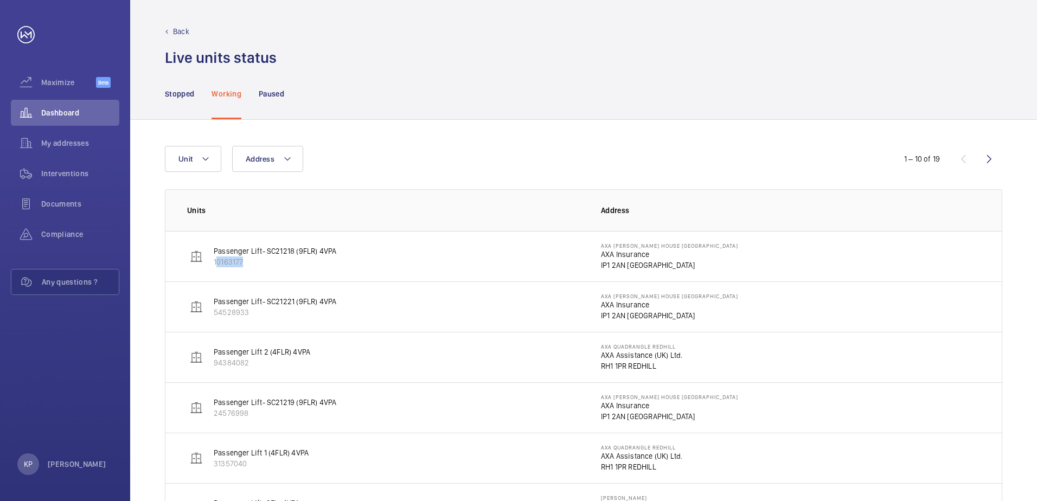
drag, startPoint x: 232, startPoint y: 258, endPoint x: 196, endPoint y: 254, distance: 36.0
click at [196, 254] on img at bounding box center [196, 256] width 13 height 13
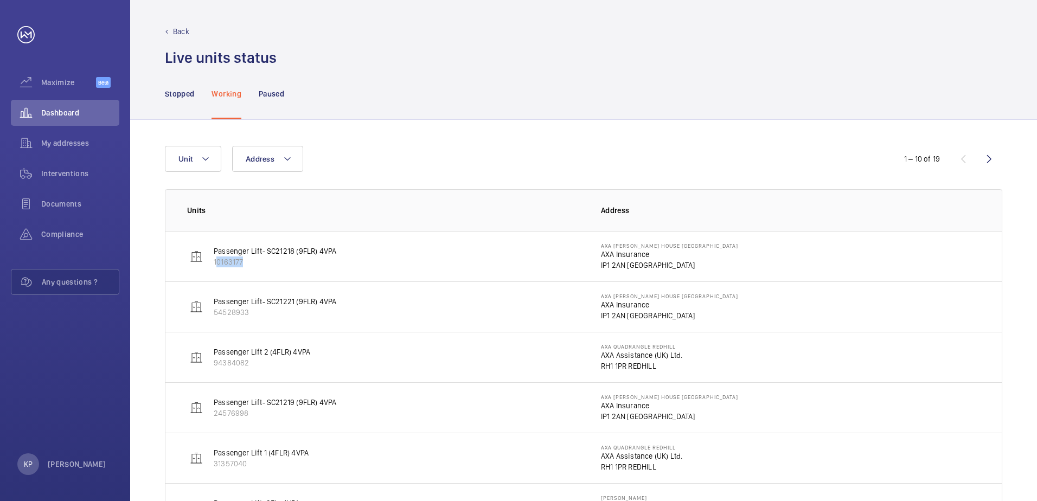
click at [196, 254] on img at bounding box center [196, 256] width 13 height 13
click at [330, 253] on p "Passenger Lift- SC21218 (9FLR) 4VPA" at bounding box center [275, 251] width 123 height 11
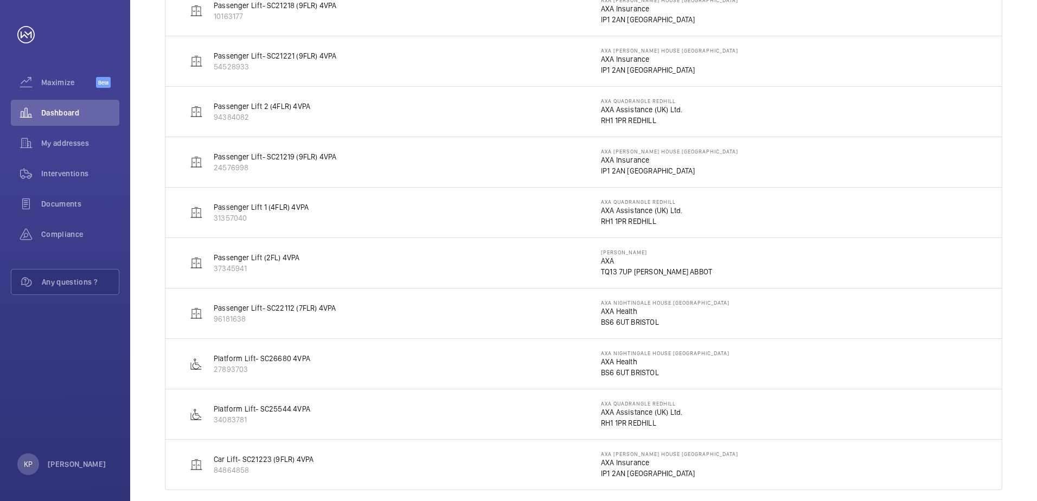
scroll to position [261, 0]
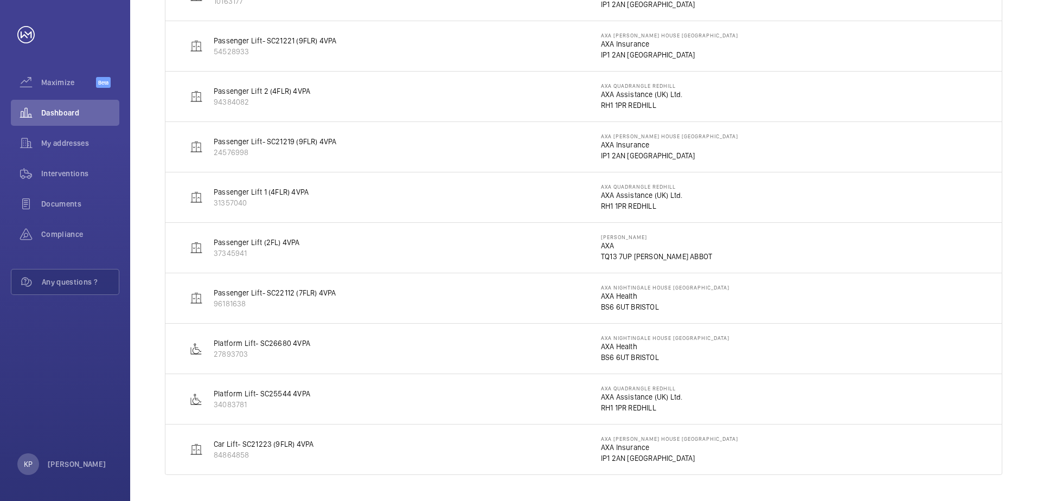
click at [247, 442] on p "Car Lift- SC21223 (9FLR) 4VPA" at bounding box center [264, 444] width 100 height 11
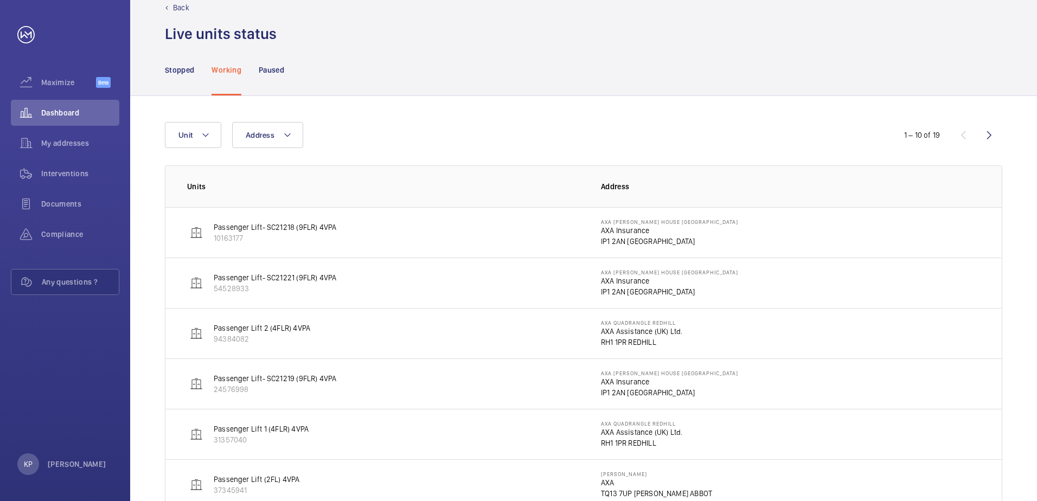
scroll to position [0, 0]
